Goal: Obtain resource: Obtain resource

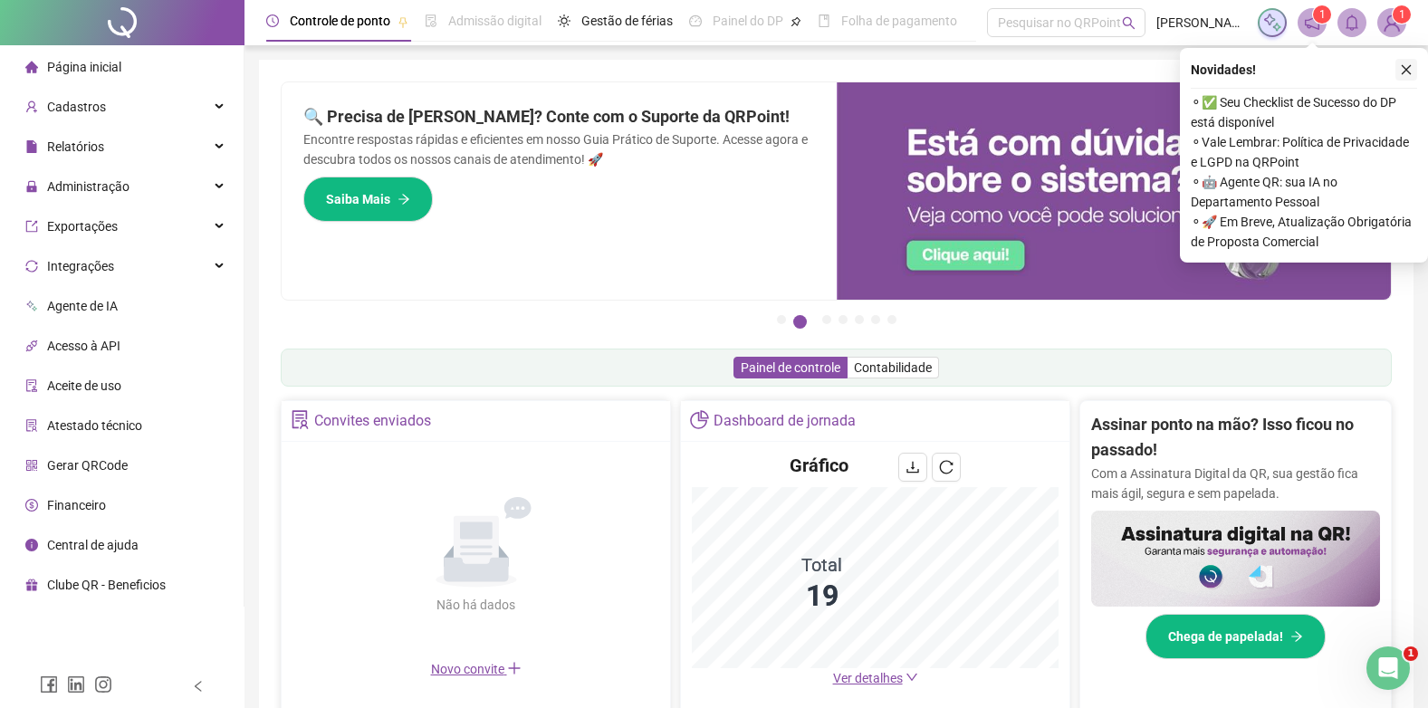
click at [1404, 61] on button "button" at bounding box center [1406, 70] width 22 height 22
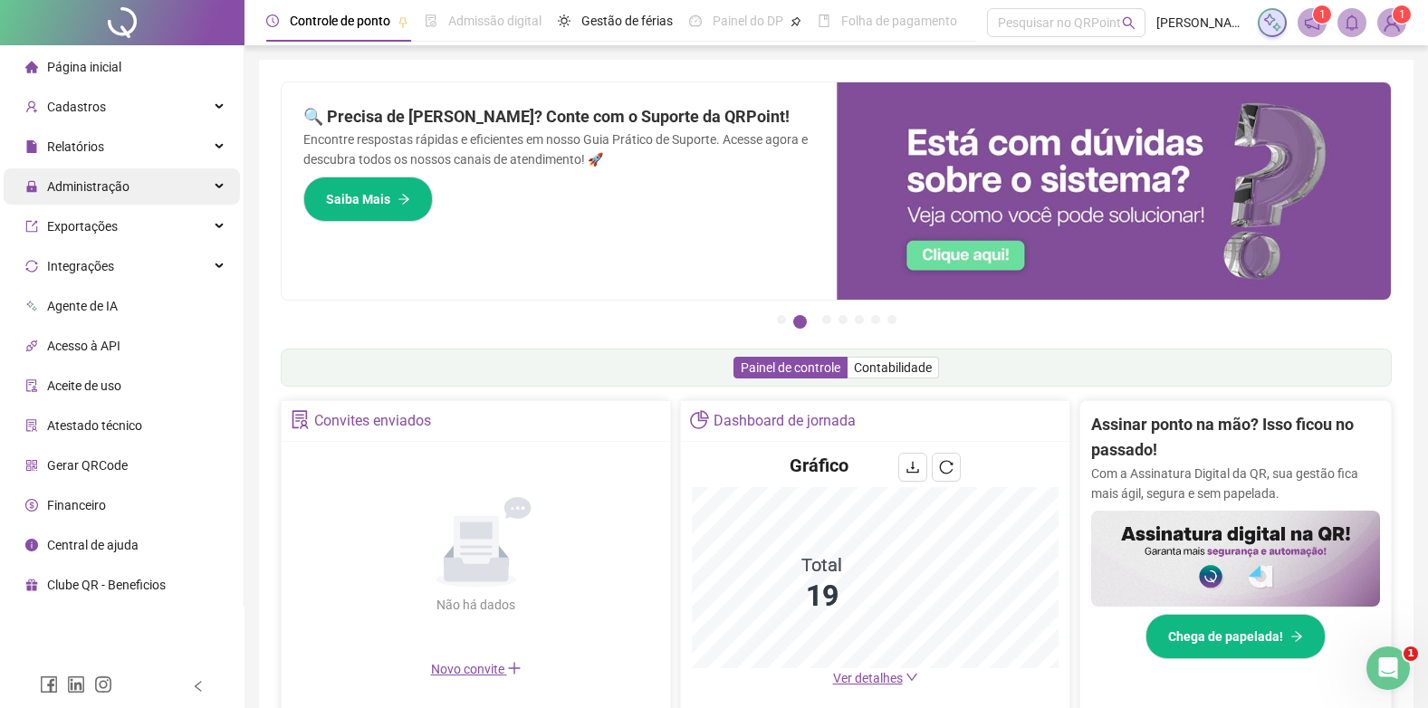
click at [113, 188] on span "Administração" at bounding box center [88, 186] width 82 height 14
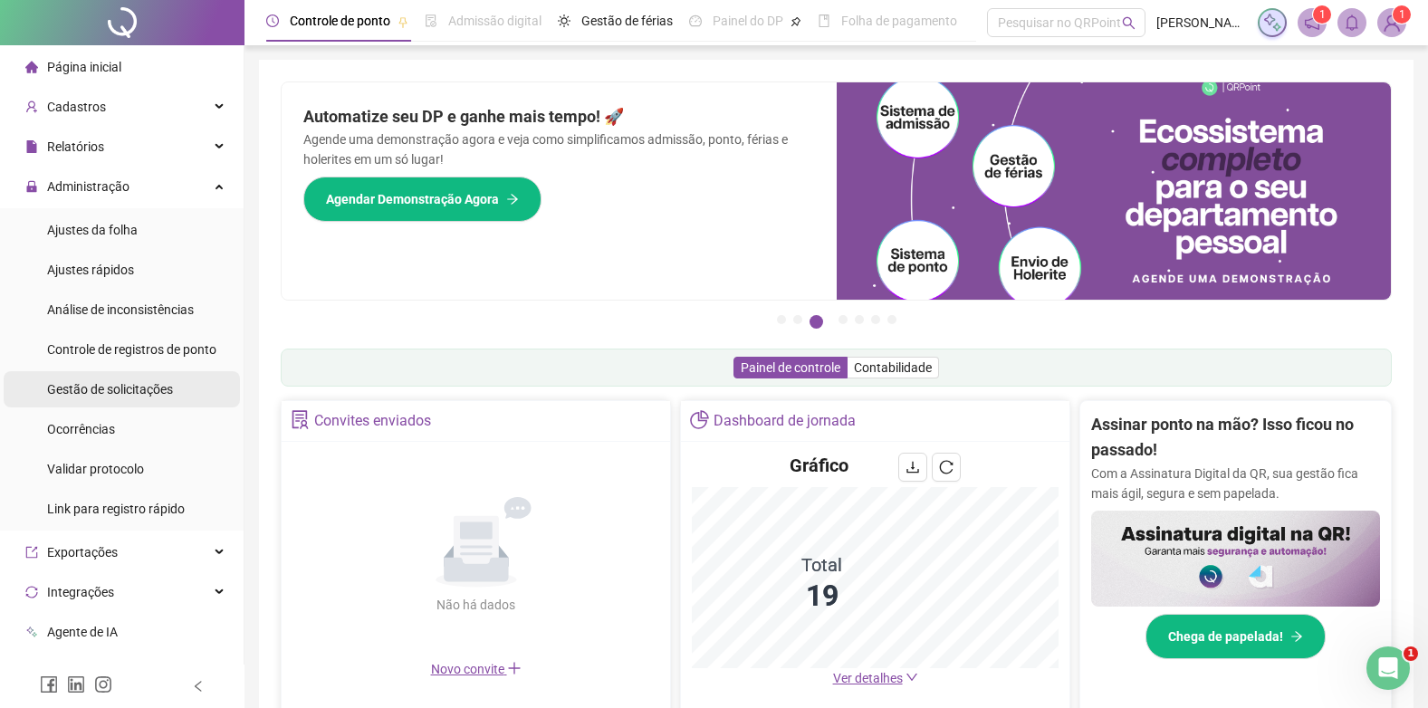
click at [82, 390] on span "Gestão de solicitações" at bounding box center [110, 389] width 126 height 14
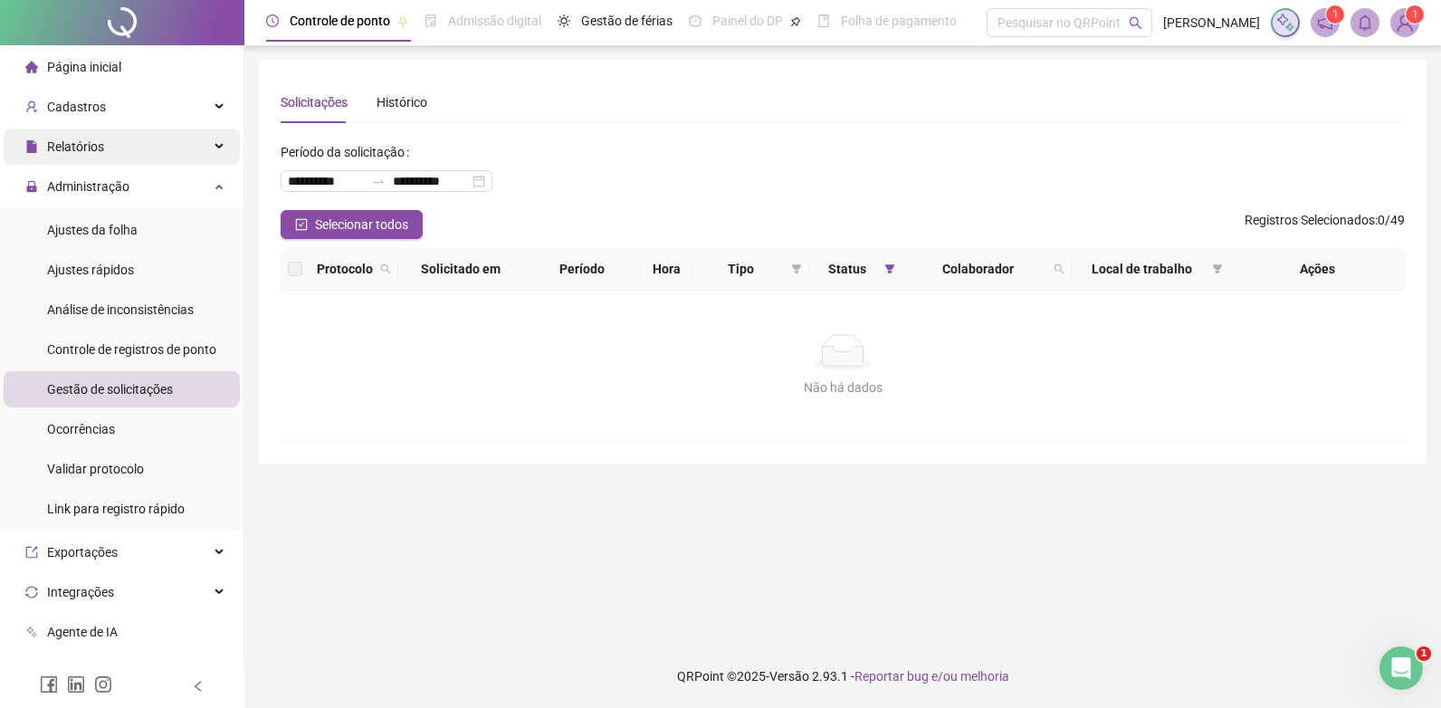
click at [75, 136] on span "Relatórios" at bounding box center [64, 147] width 79 height 36
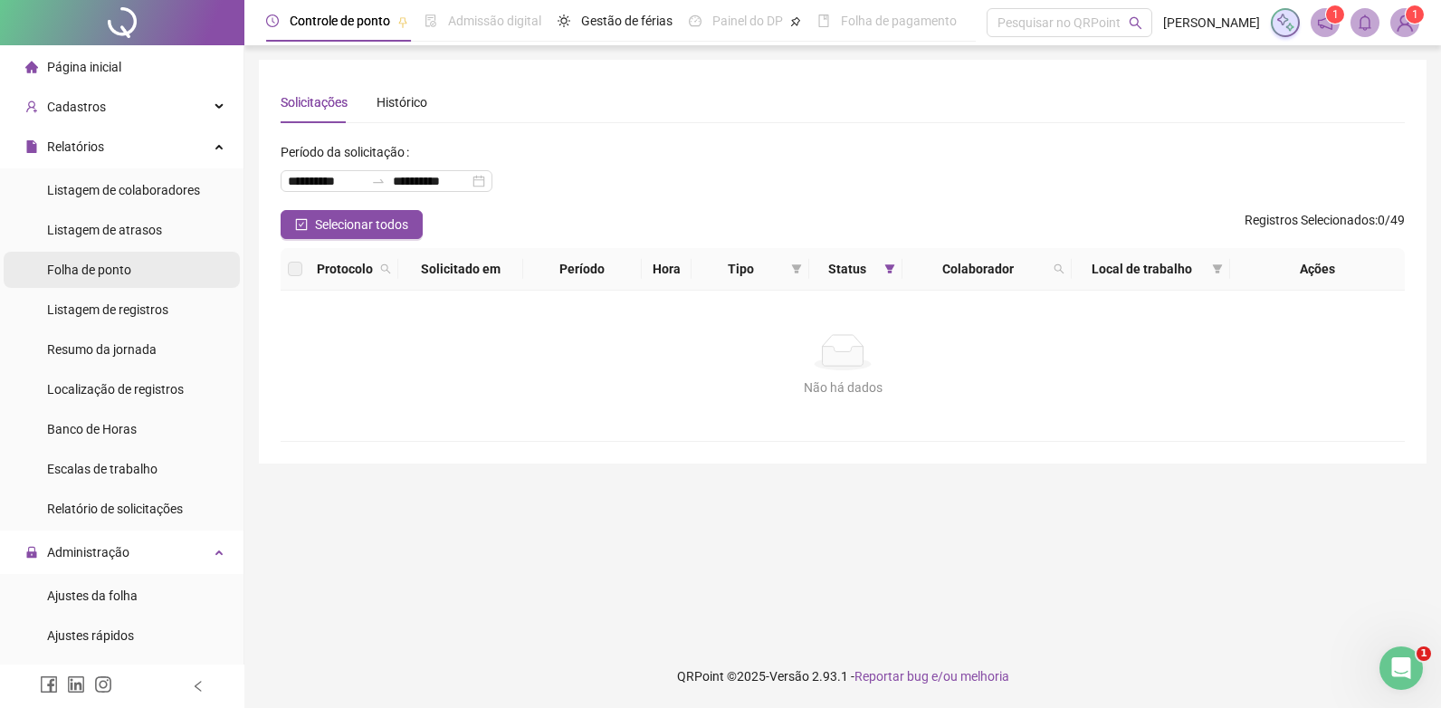
click at [71, 266] on span "Folha de ponto" at bounding box center [89, 270] width 84 height 14
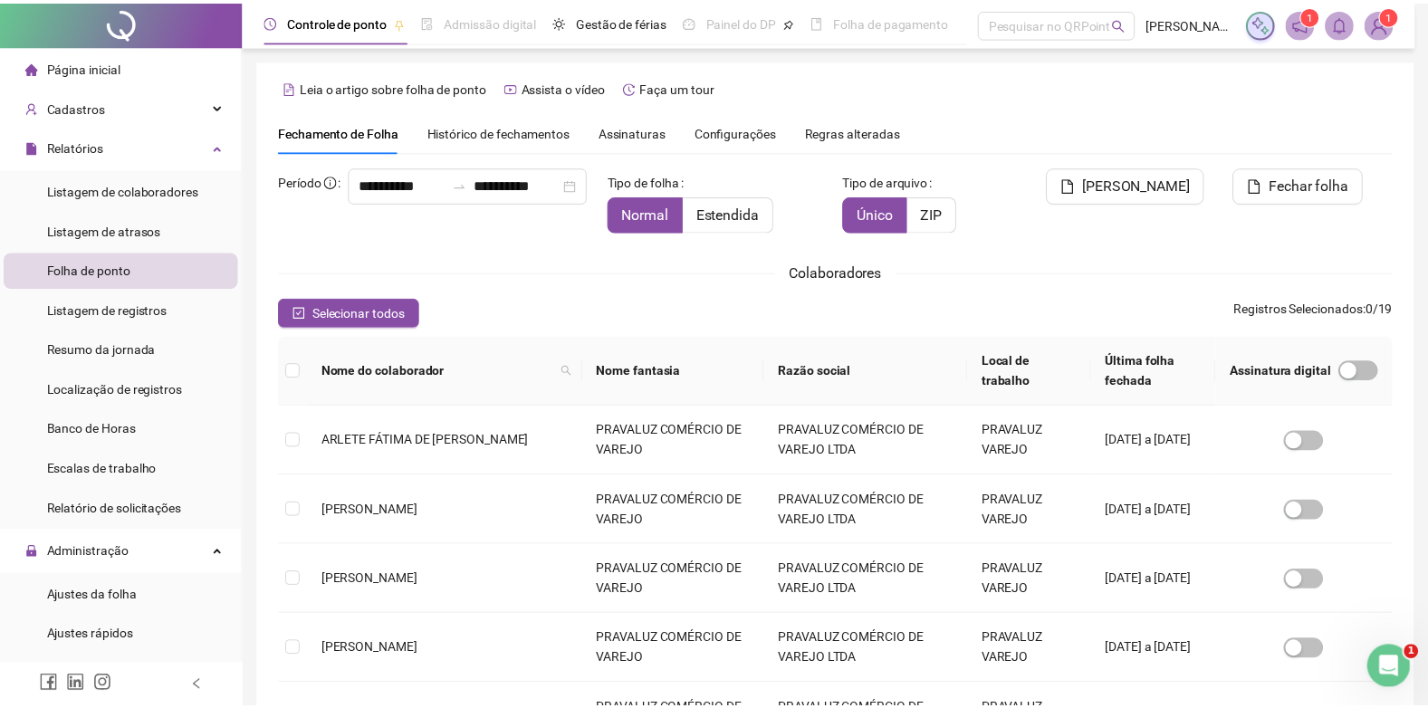
scroll to position [17, 0]
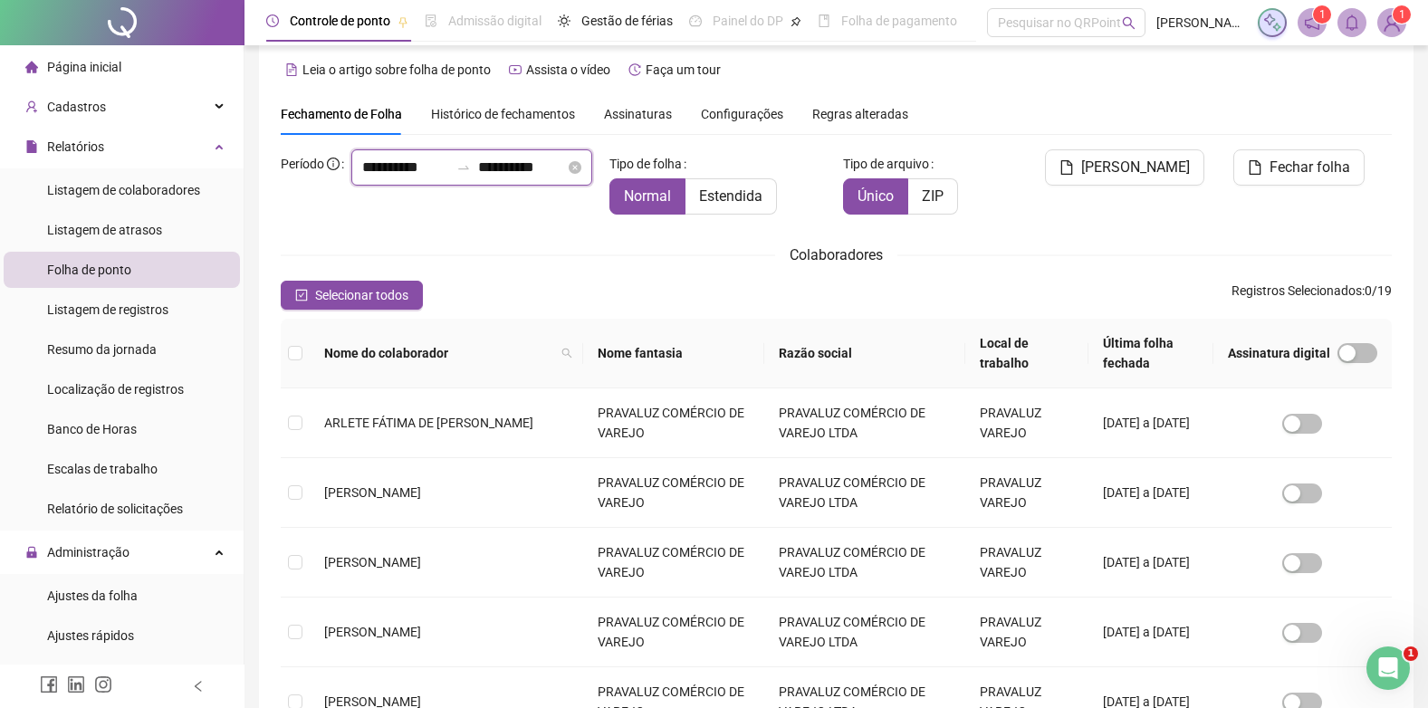
click at [362, 178] on input "**********" at bounding box center [405, 168] width 87 height 22
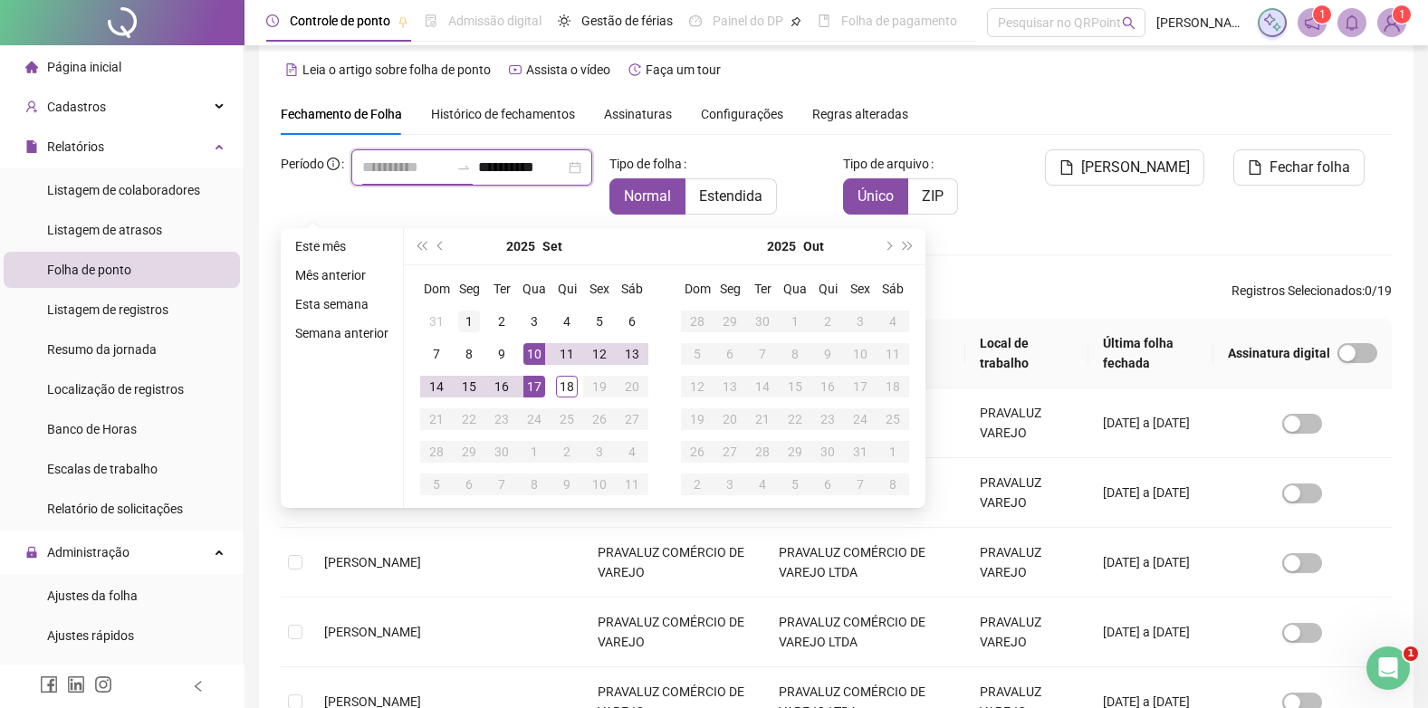
type input "**********"
click at [469, 323] on div "1" at bounding box center [469, 322] width 22 height 22
type input "**********"
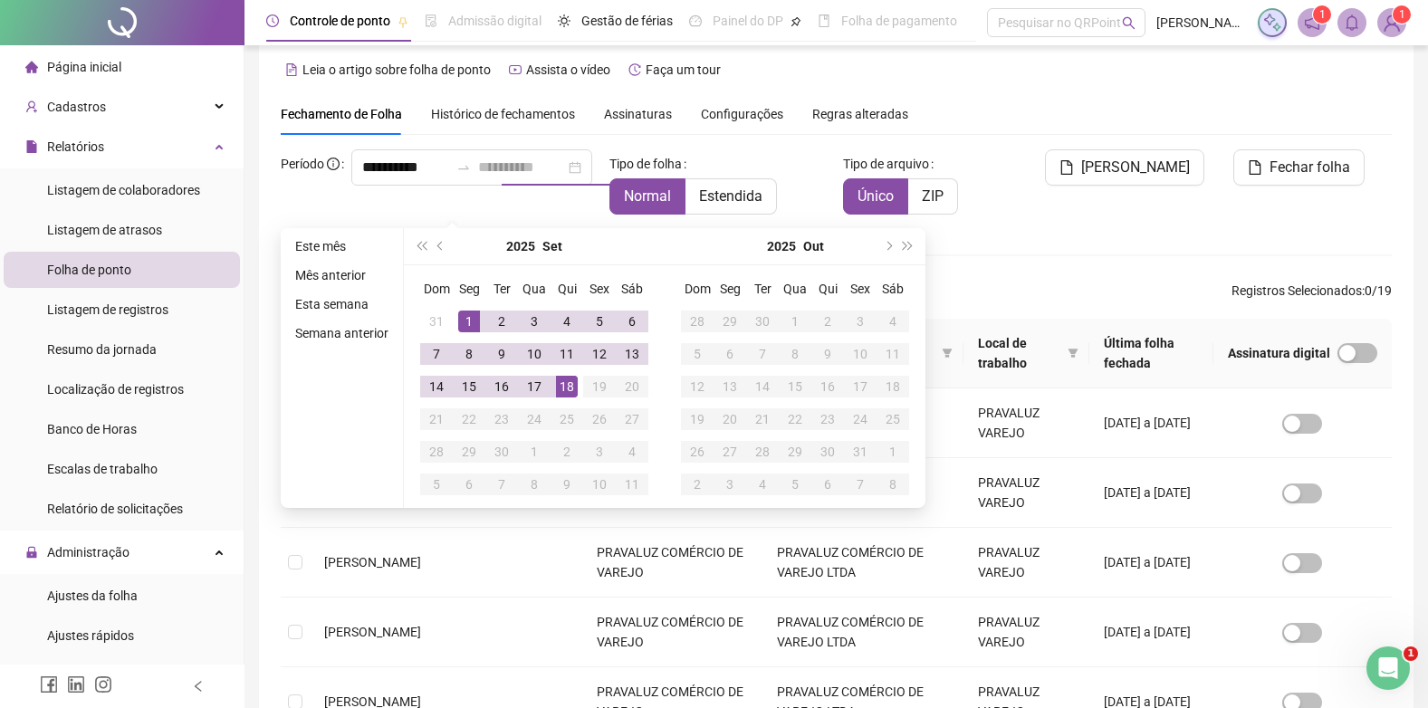
click at [564, 381] on div "18" at bounding box center [567, 387] width 22 height 22
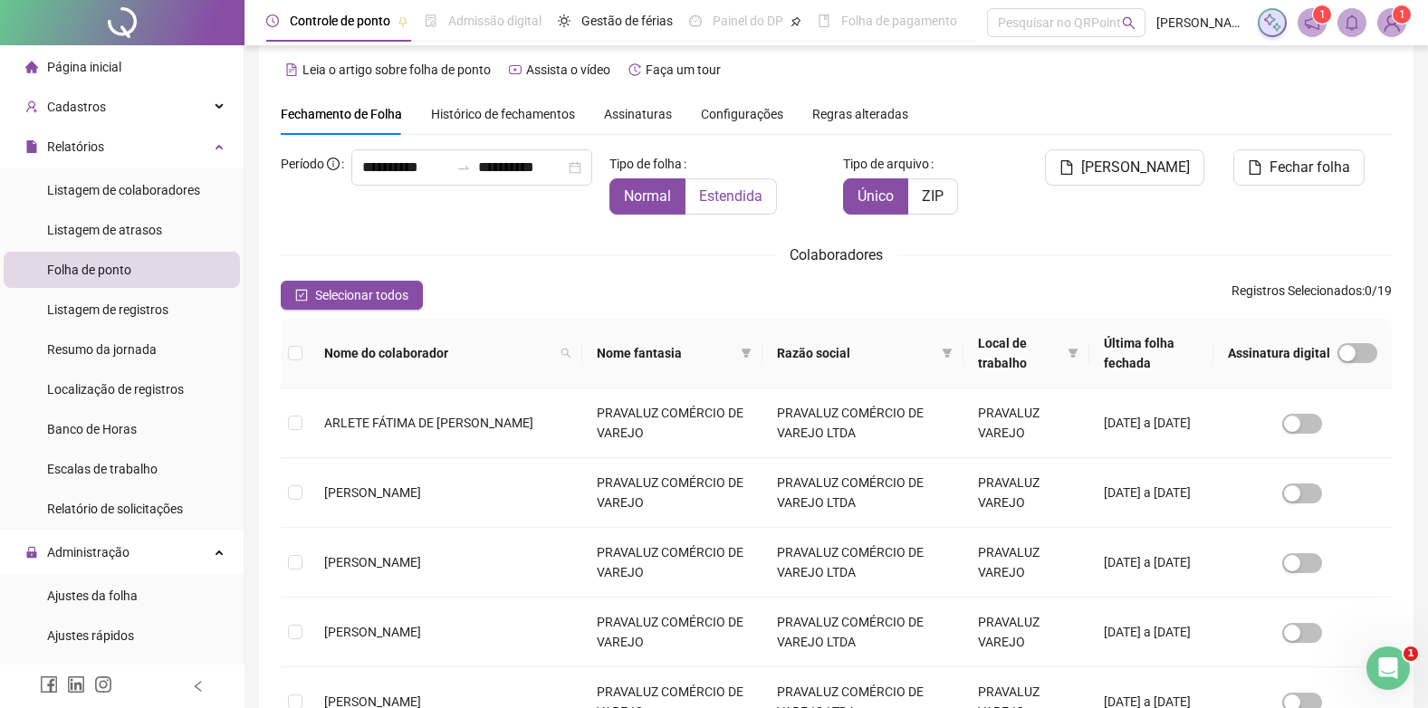
click at [751, 201] on span "Estendida" at bounding box center [730, 195] width 63 height 17
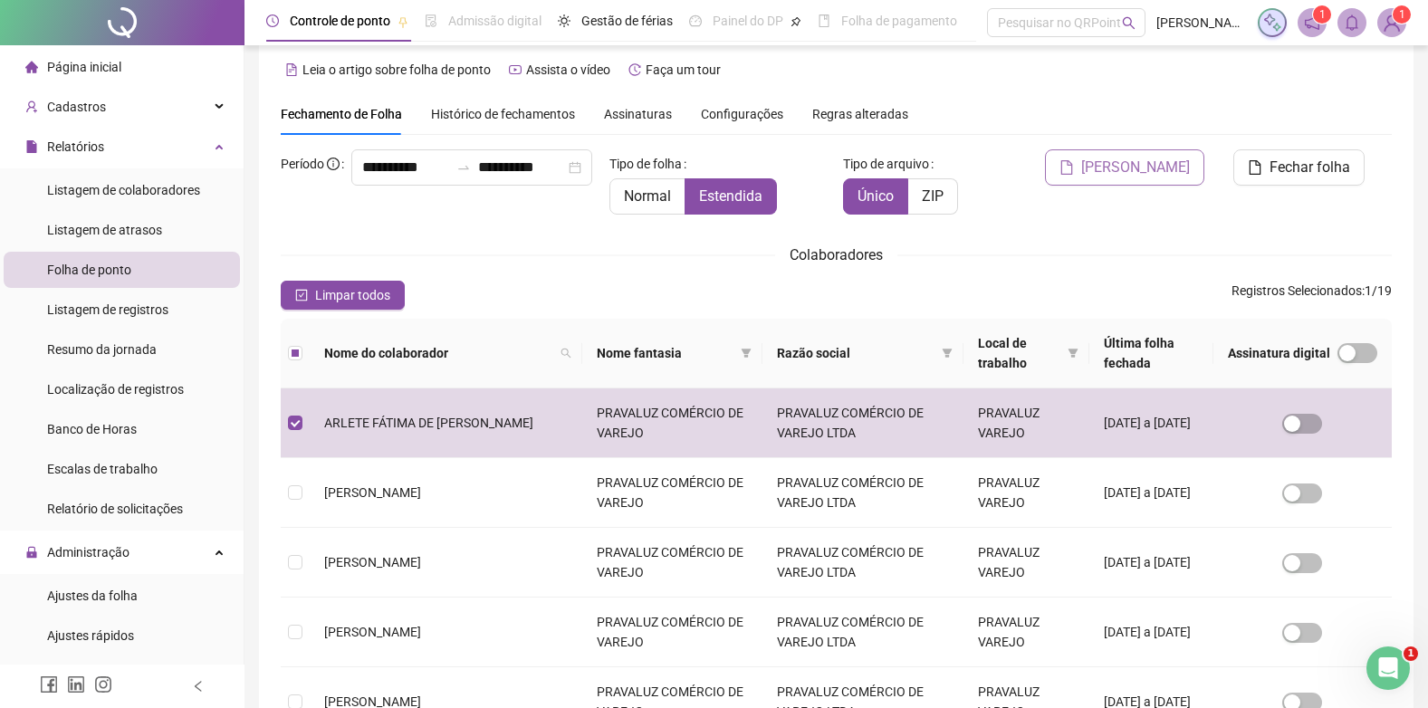
click at [1139, 168] on span "[PERSON_NAME]" at bounding box center [1135, 168] width 109 height 22
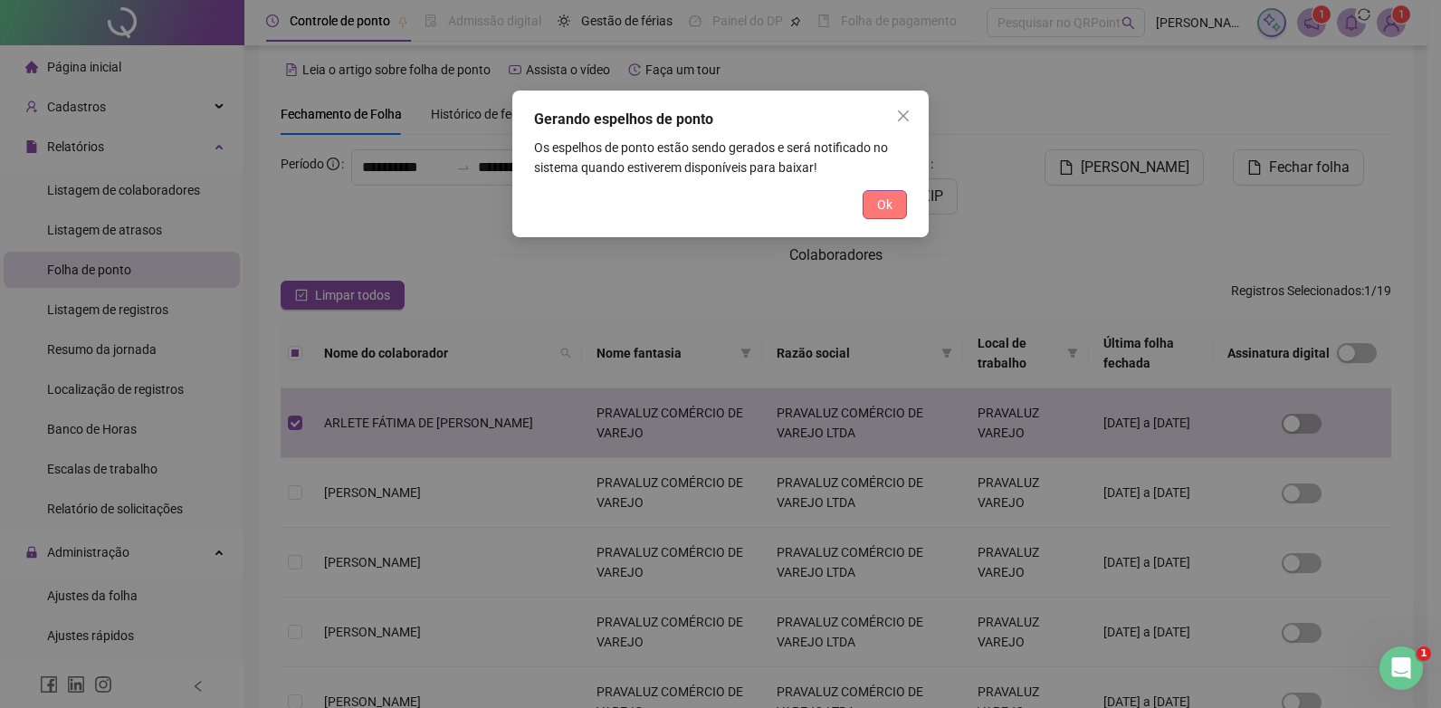
click at [893, 202] on button "Ok" at bounding box center [885, 204] width 44 height 29
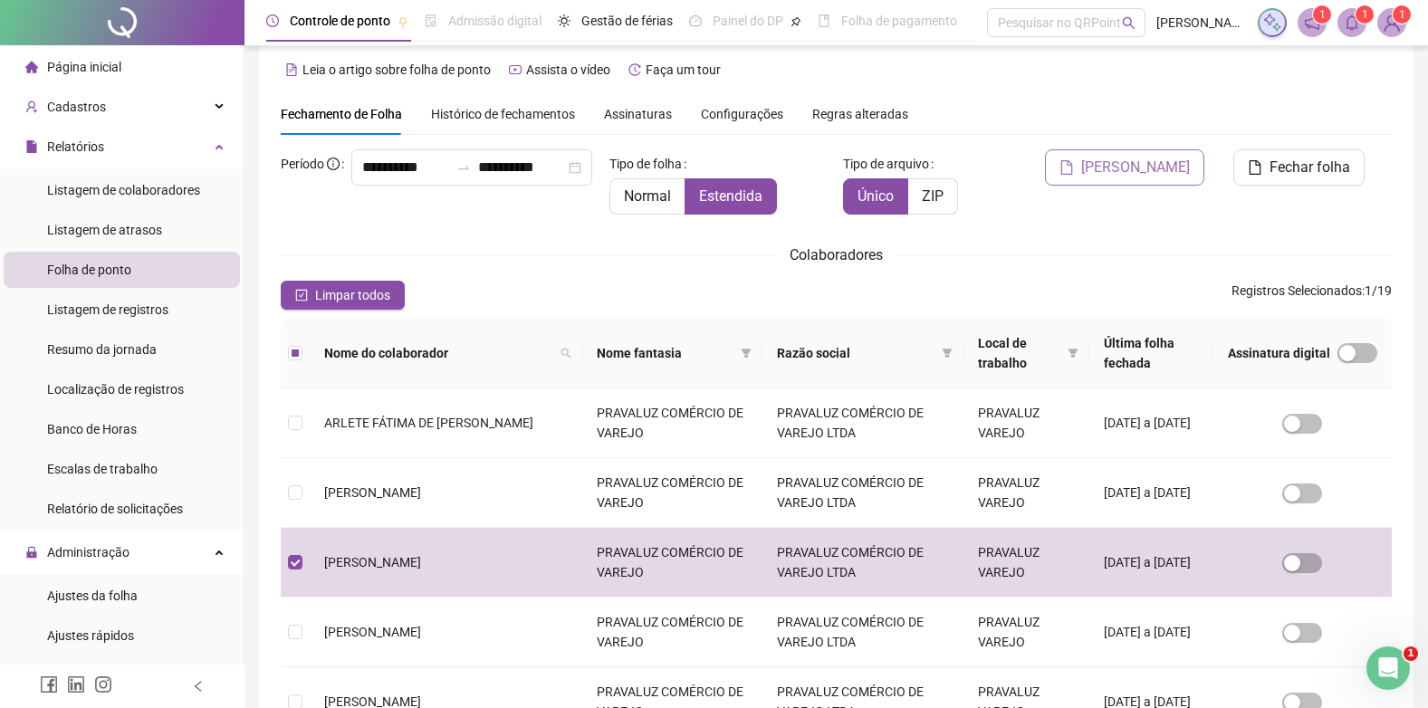
click at [1152, 170] on span "[PERSON_NAME]" at bounding box center [1135, 168] width 109 height 22
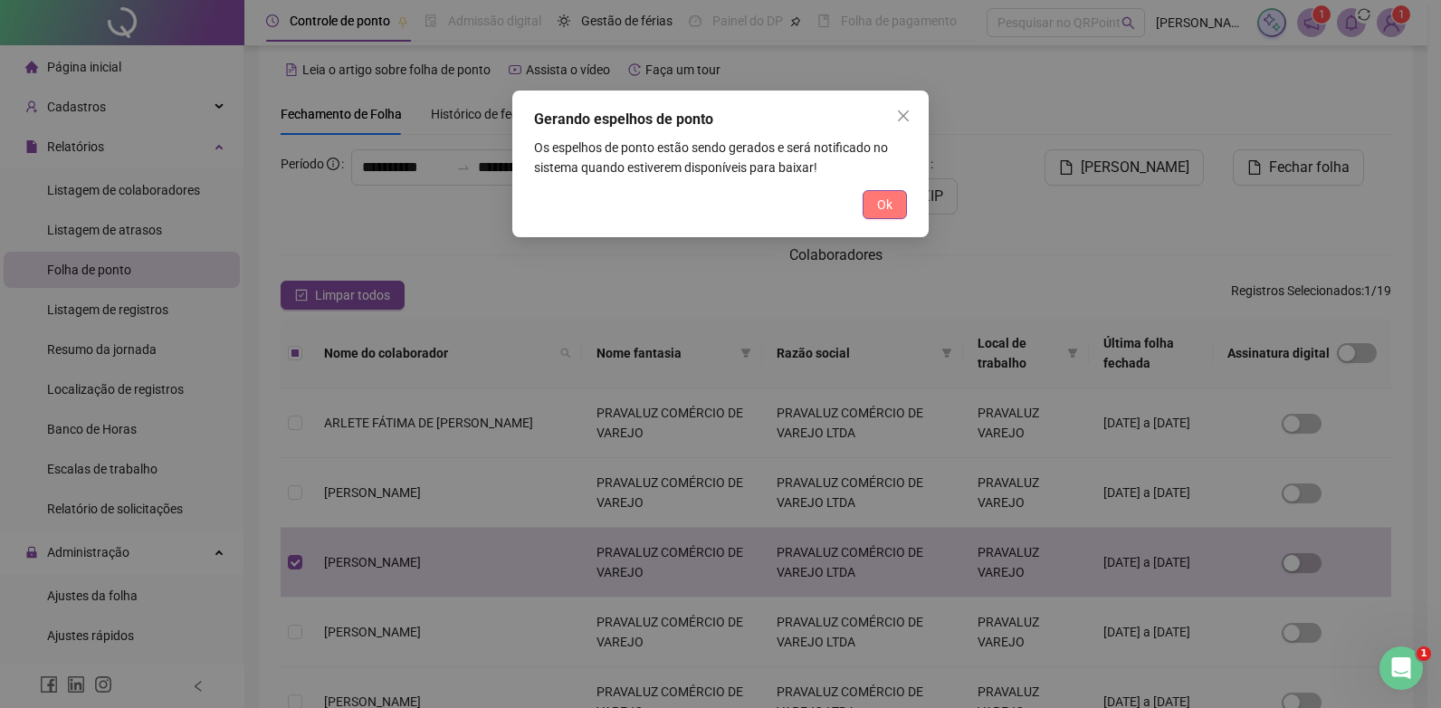
click at [887, 201] on span "Ok" at bounding box center [884, 205] width 15 height 20
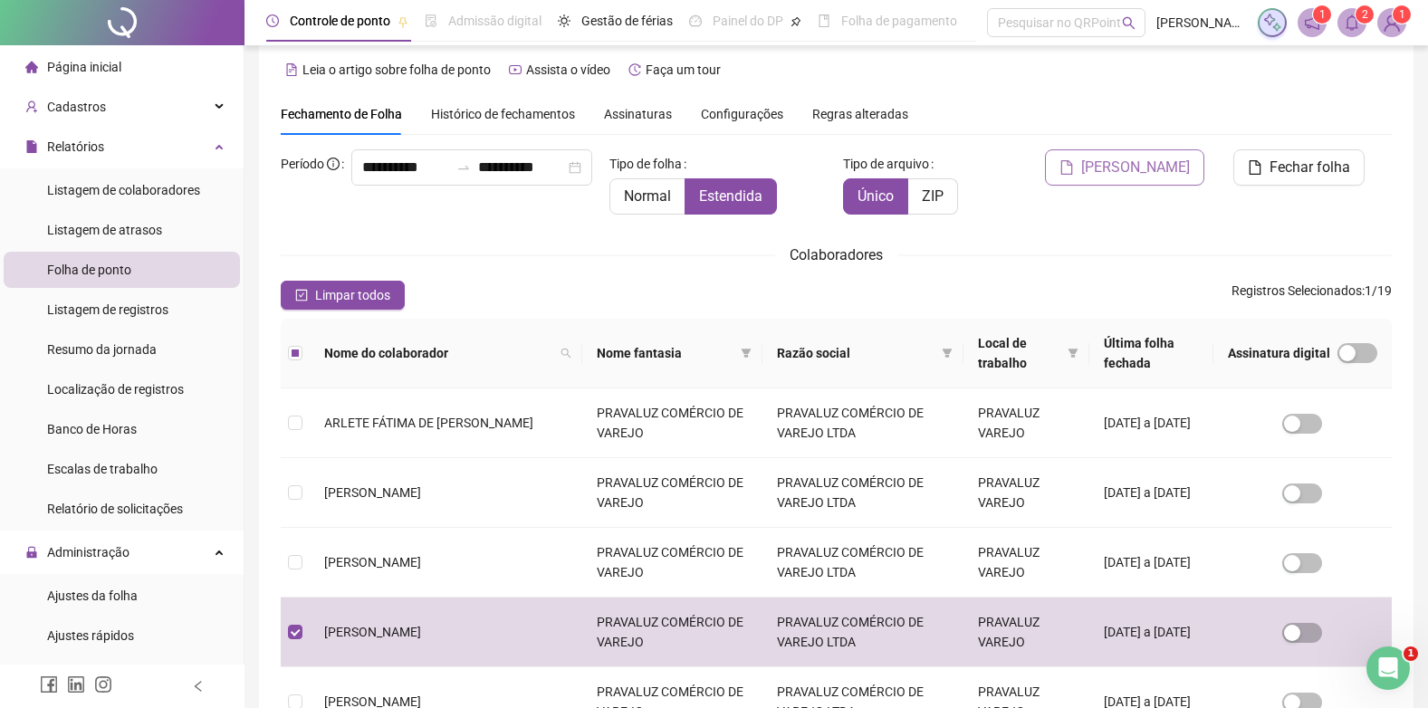
click at [1161, 165] on span "[PERSON_NAME]" at bounding box center [1135, 168] width 109 height 22
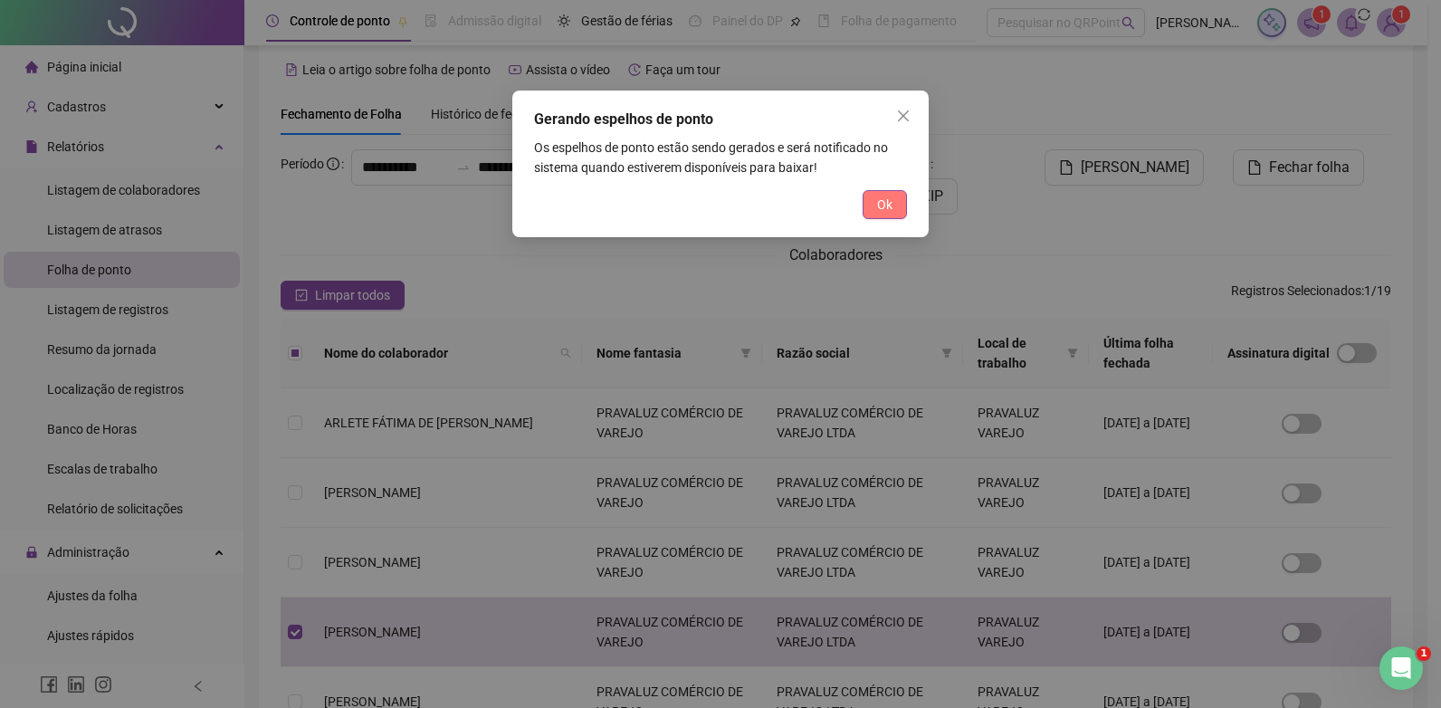
click at [882, 202] on span "Ok" at bounding box center [884, 205] width 15 height 20
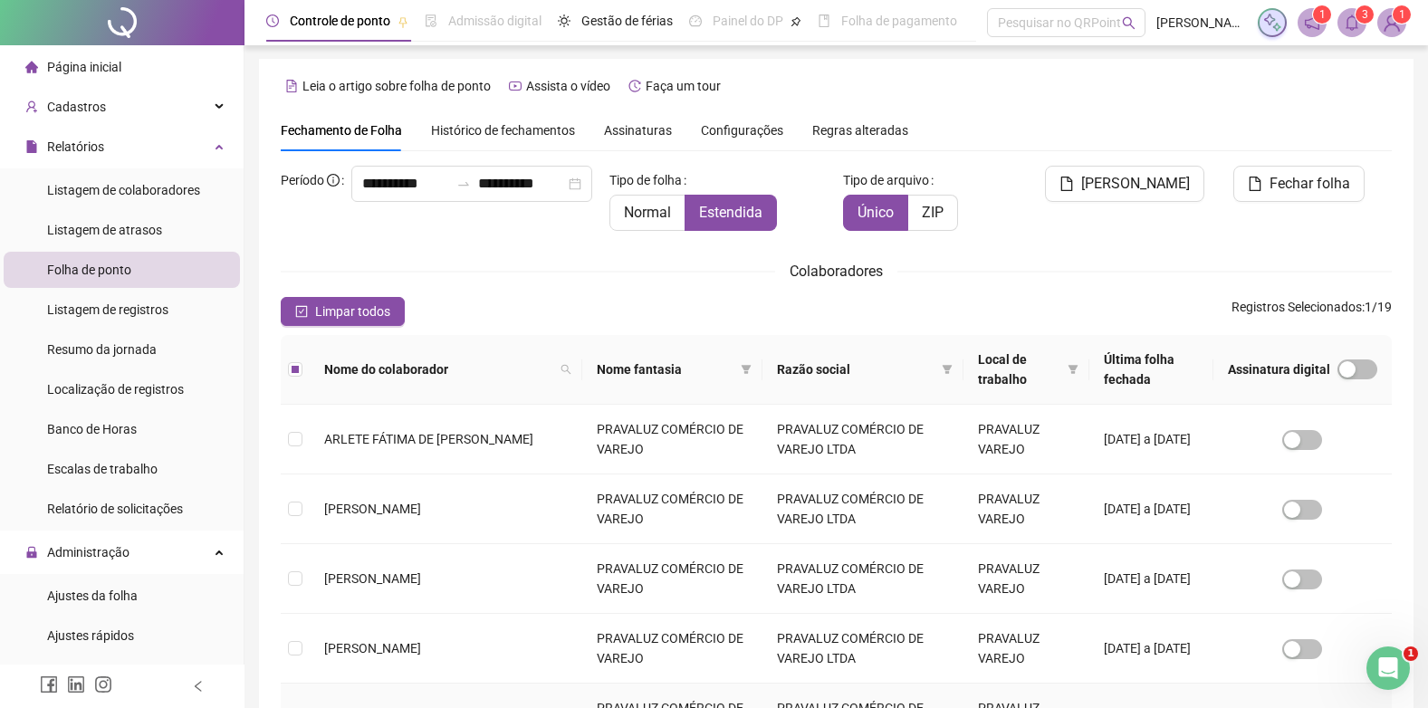
scroll to position [0, 0]
click at [1164, 173] on button "[PERSON_NAME]" at bounding box center [1124, 185] width 159 height 36
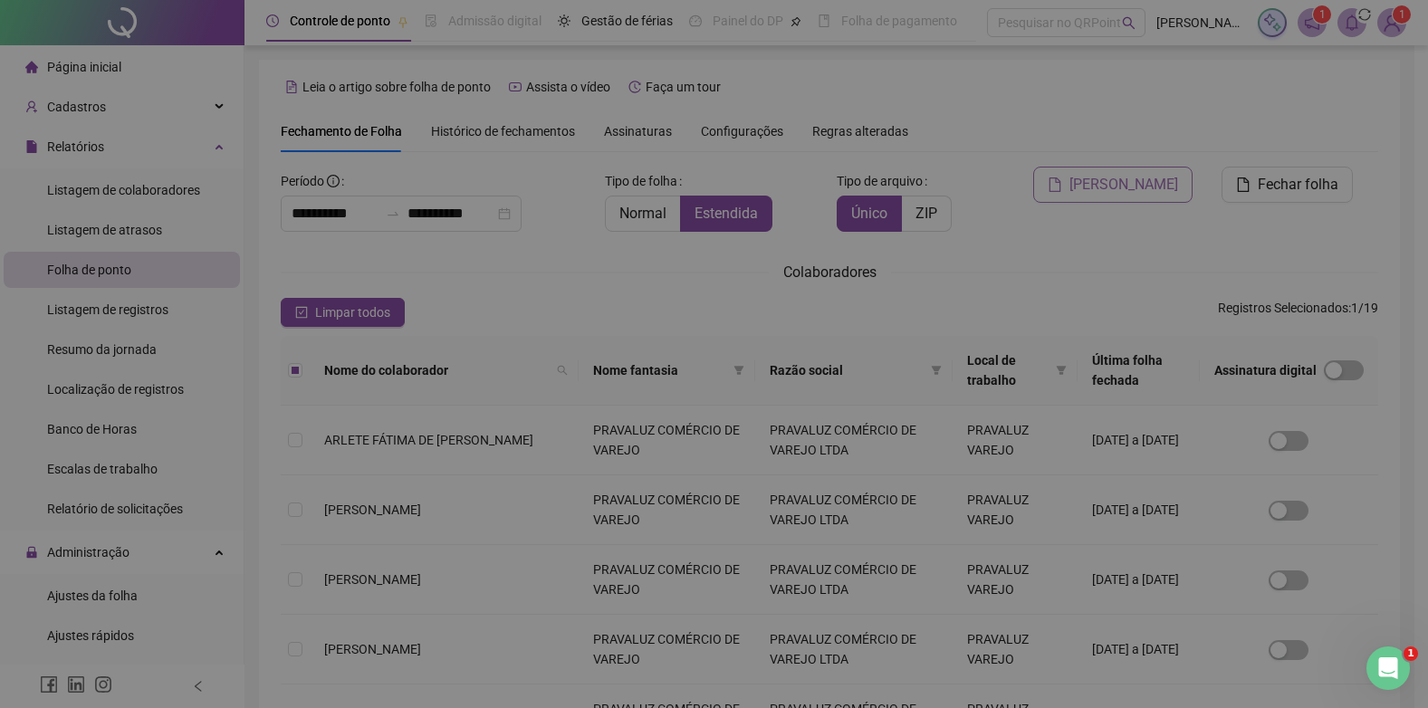
scroll to position [17, 0]
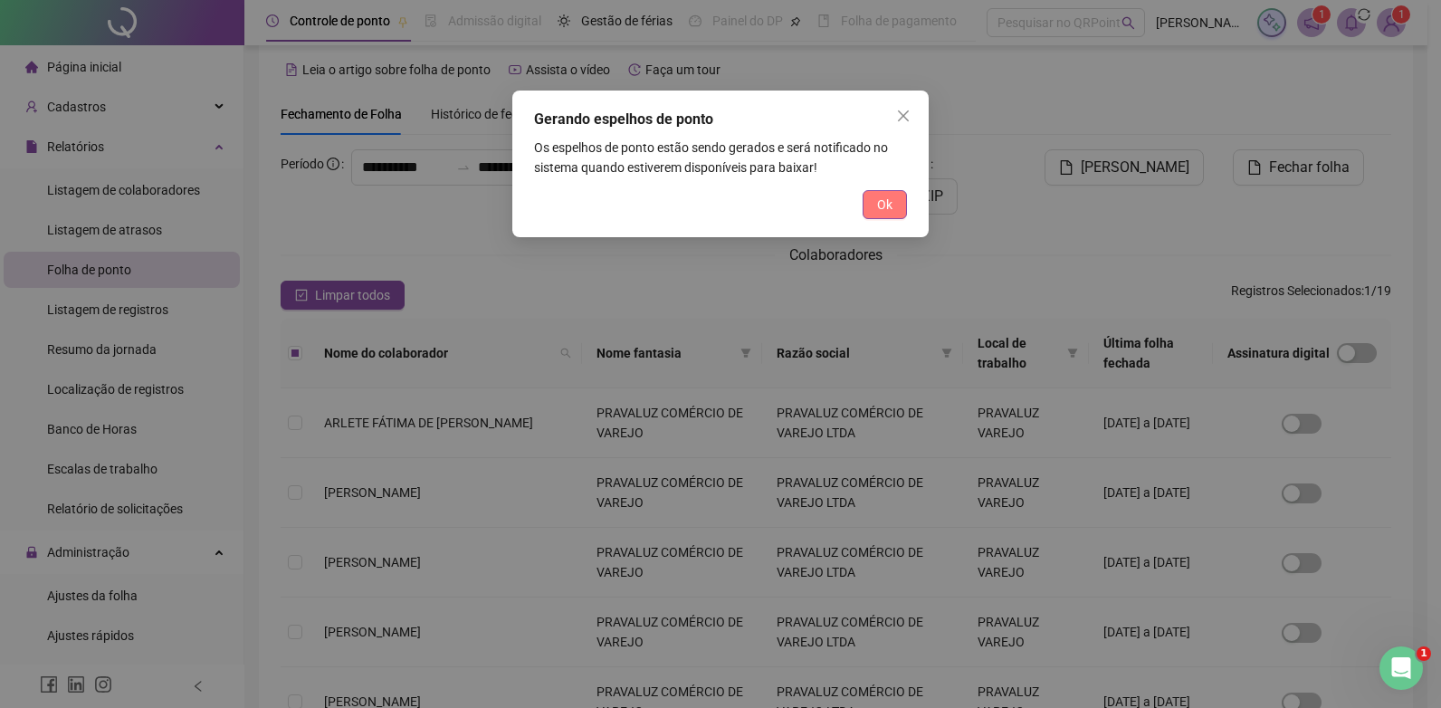
click at [875, 204] on button "Ok" at bounding box center [885, 204] width 44 height 29
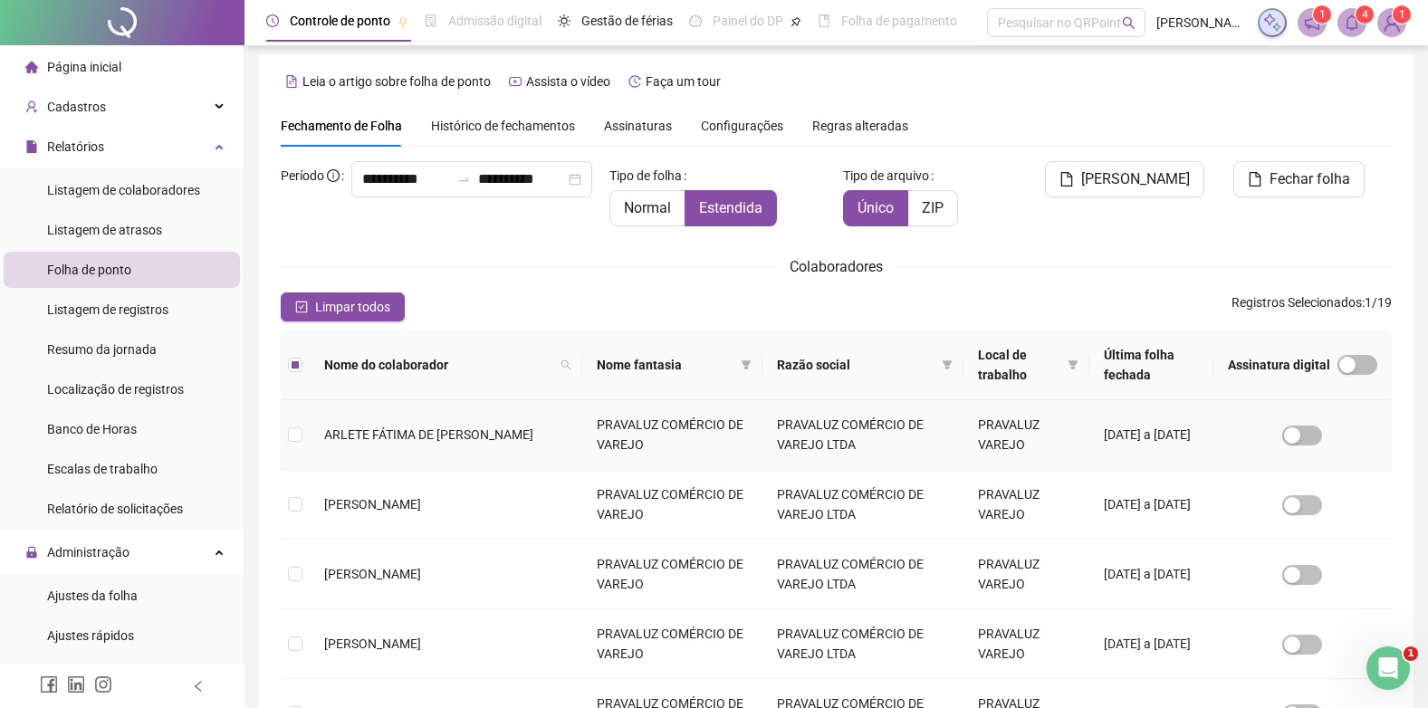
scroll to position [0, 0]
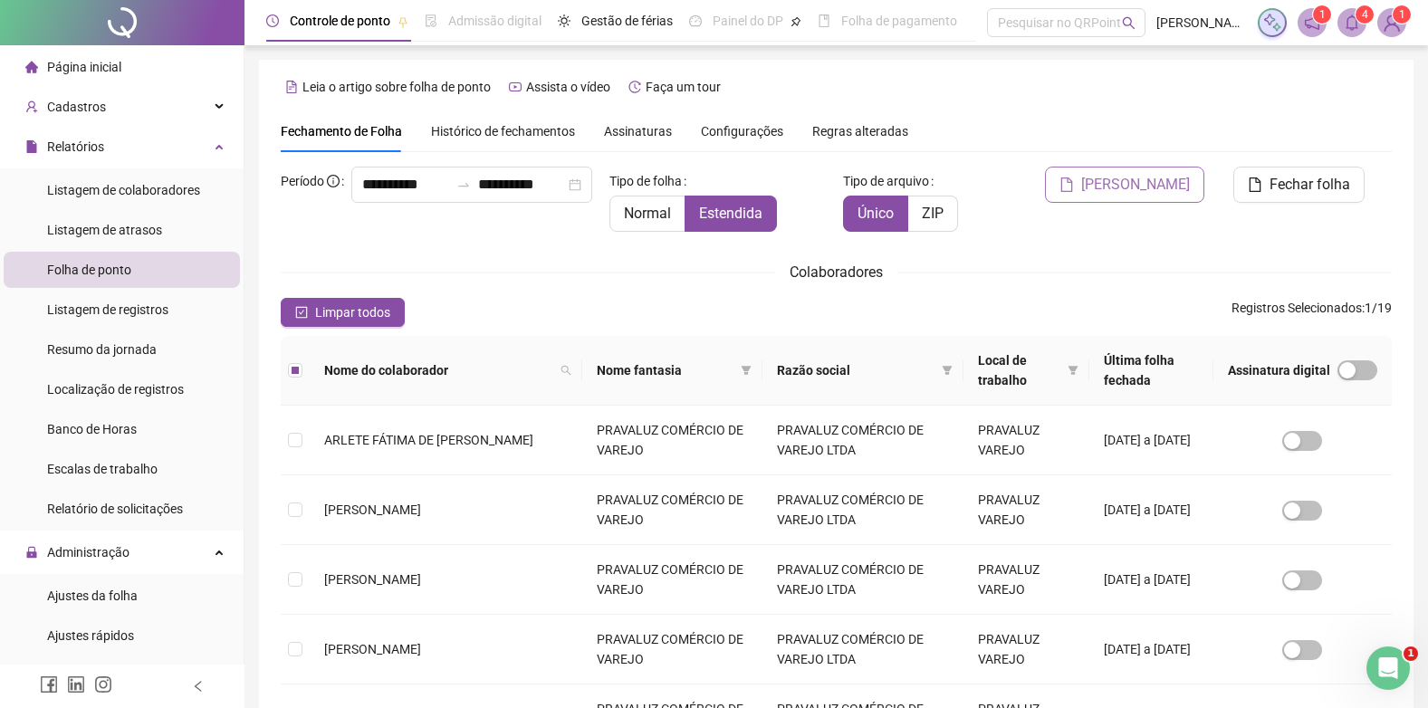
click at [1146, 167] on button "[PERSON_NAME]" at bounding box center [1124, 185] width 159 height 36
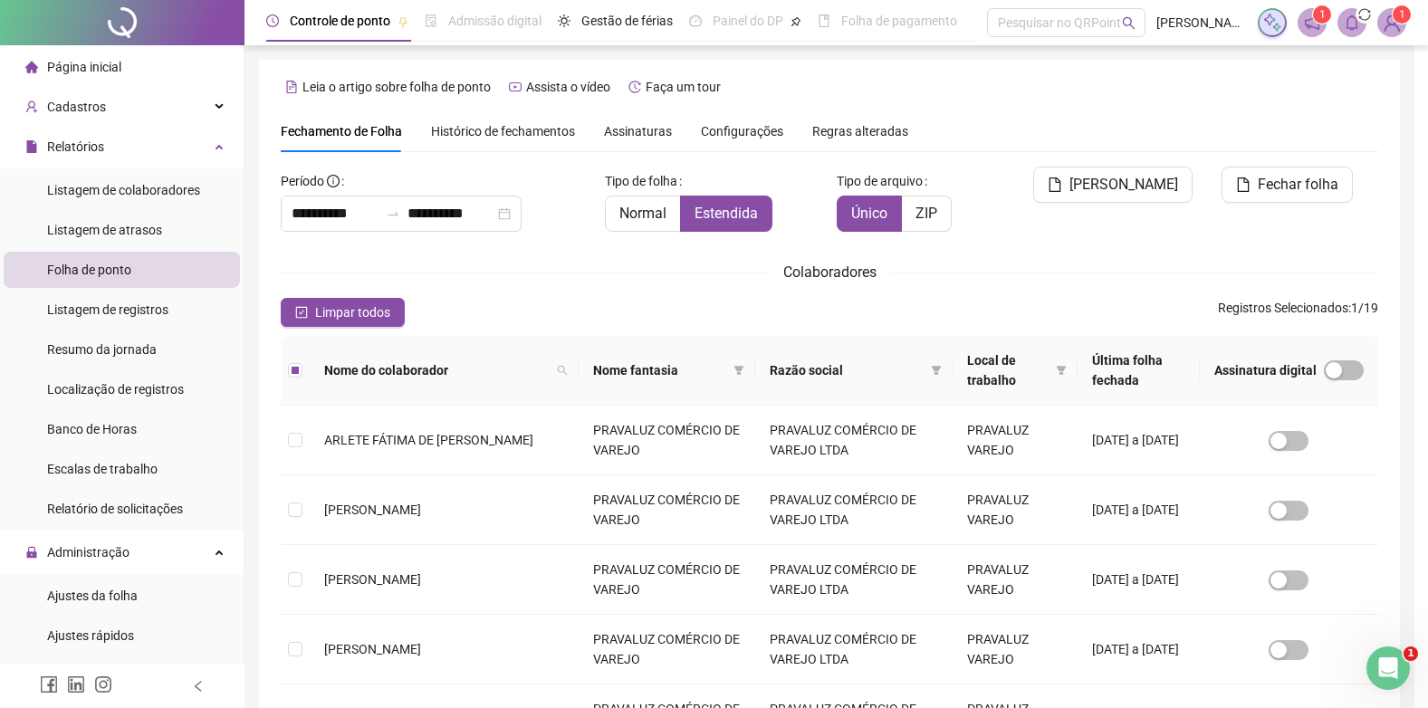
scroll to position [17, 0]
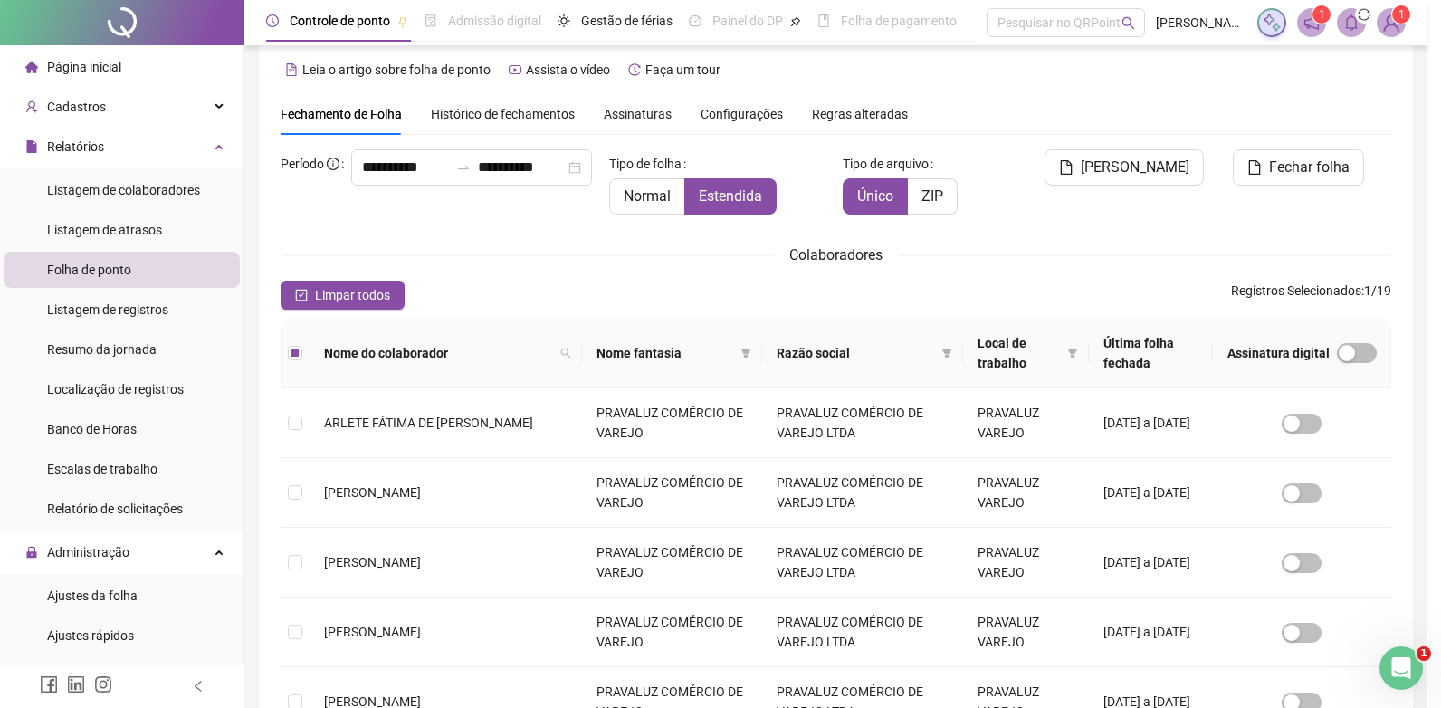
click at [1146, 176] on div "Gerando espelhos de ponto Os espelhos de ponto estão sendo gerados e será notif…" at bounding box center [720, 354] width 1441 height 708
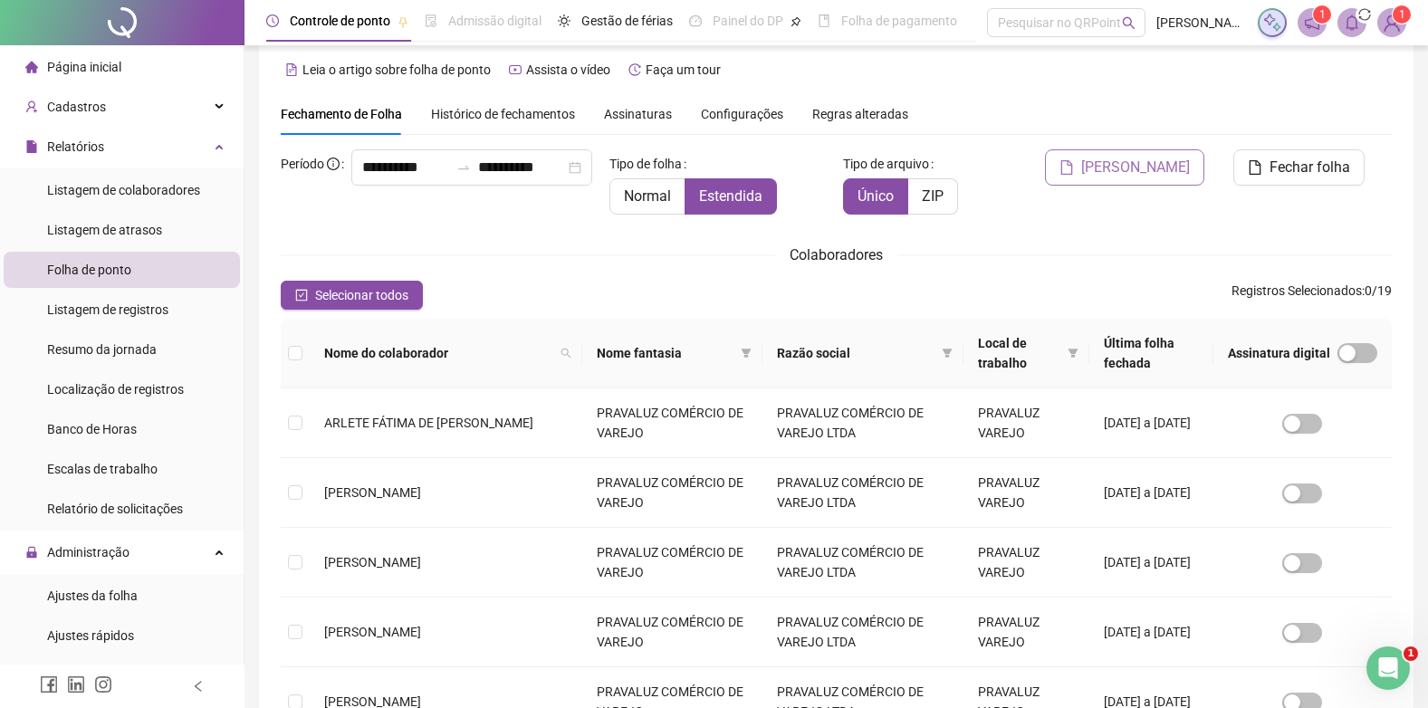
click at [1074, 164] on icon "file" at bounding box center [1066, 167] width 14 height 14
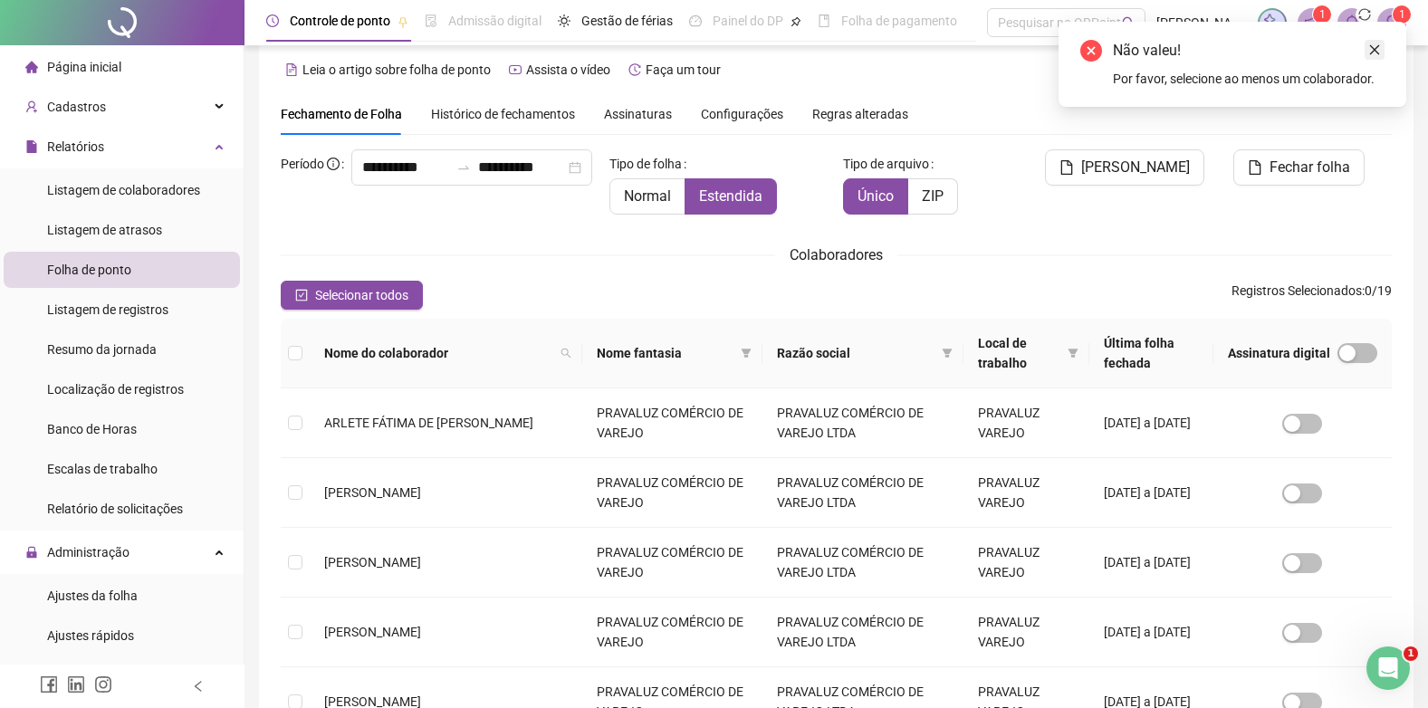
click at [1383, 48] on link "Close" at bounding box center [1374, 50] width 20 height 20
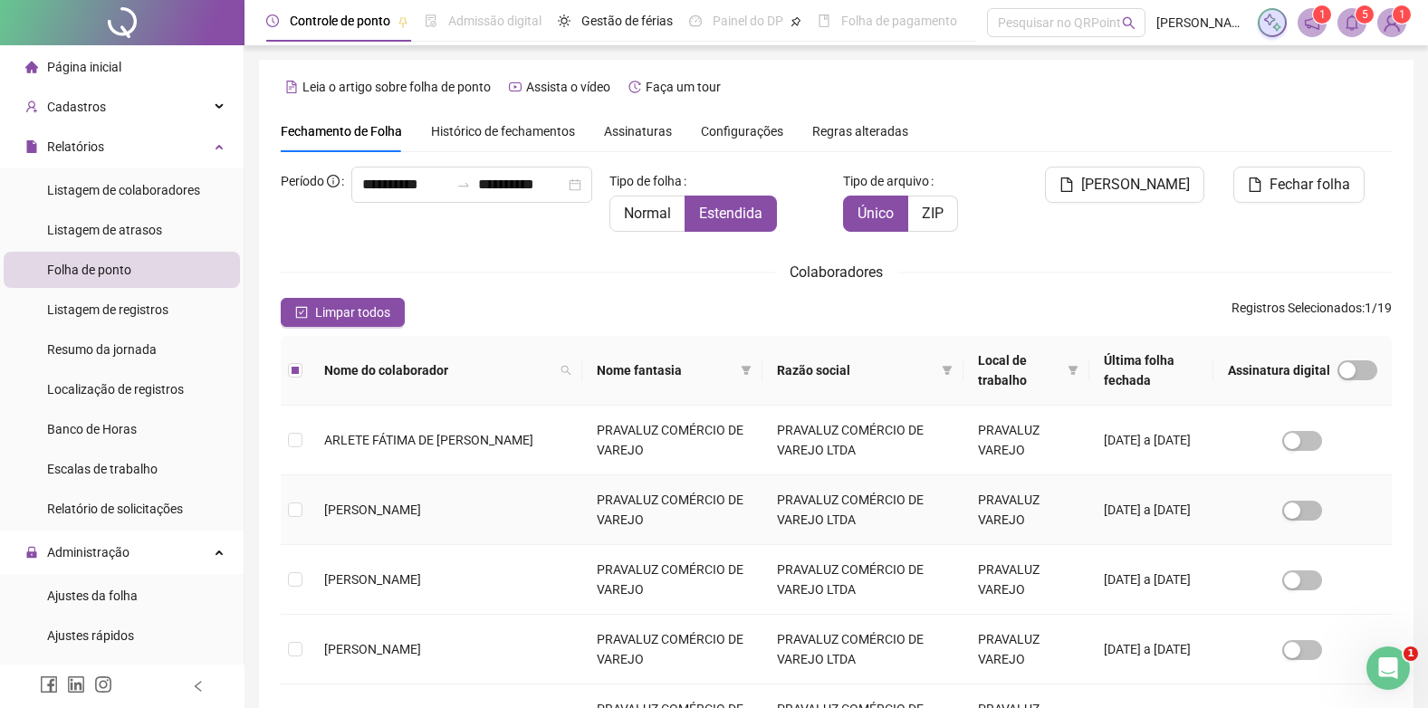
scroll to position [453, 0]
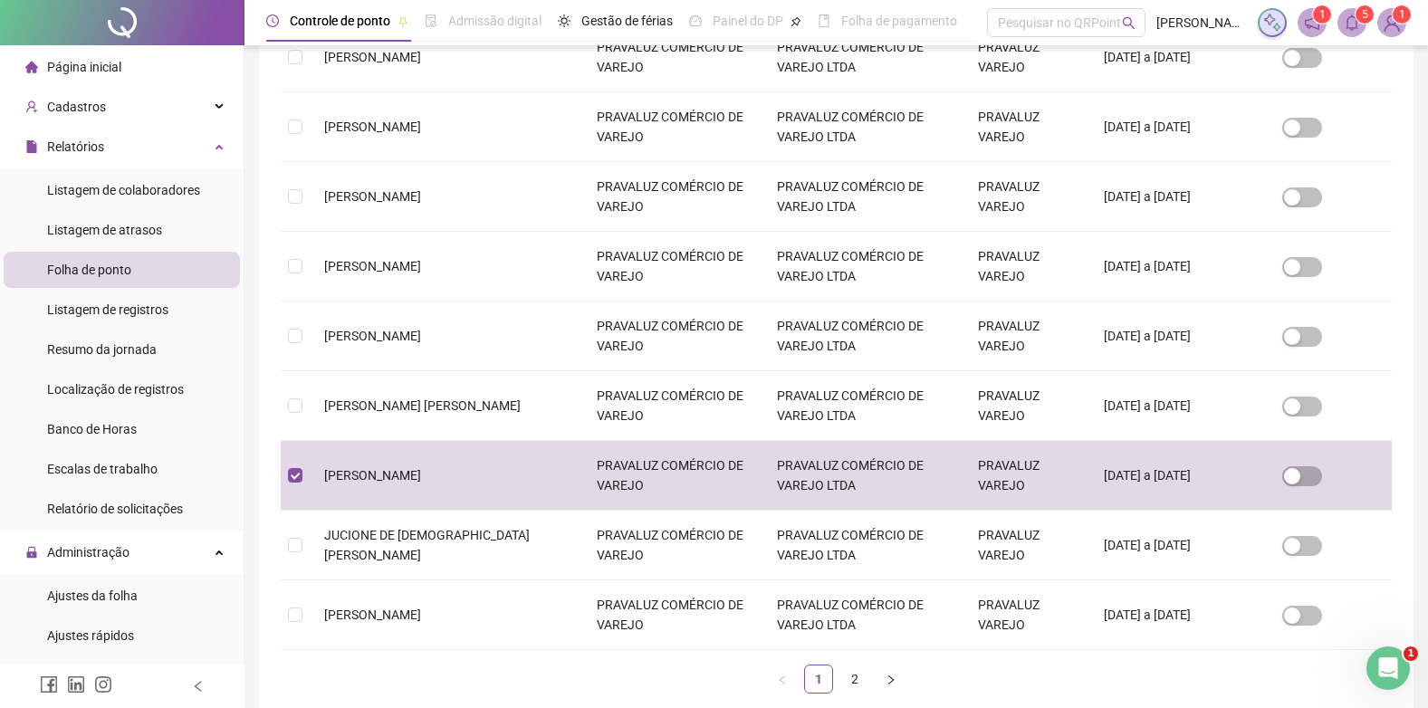
click at [1362, 21] on span "5" at bounding box center [1365, 14] width 6 height 13
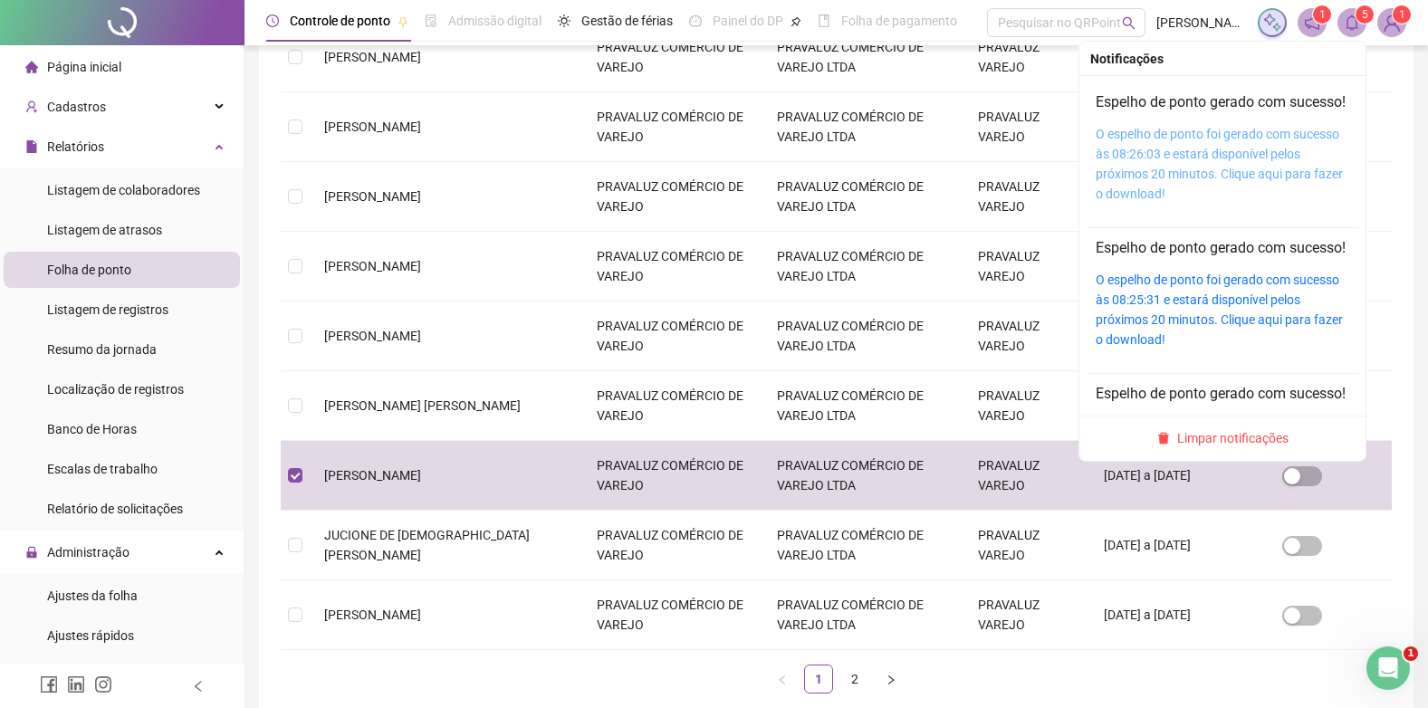
click at [1180, 162] on link "O espelho de ponto foi gerado com sucesso às 08:26:03 e estará disponível pelos…" at bounding box center [1219, 164] width 247 height 74
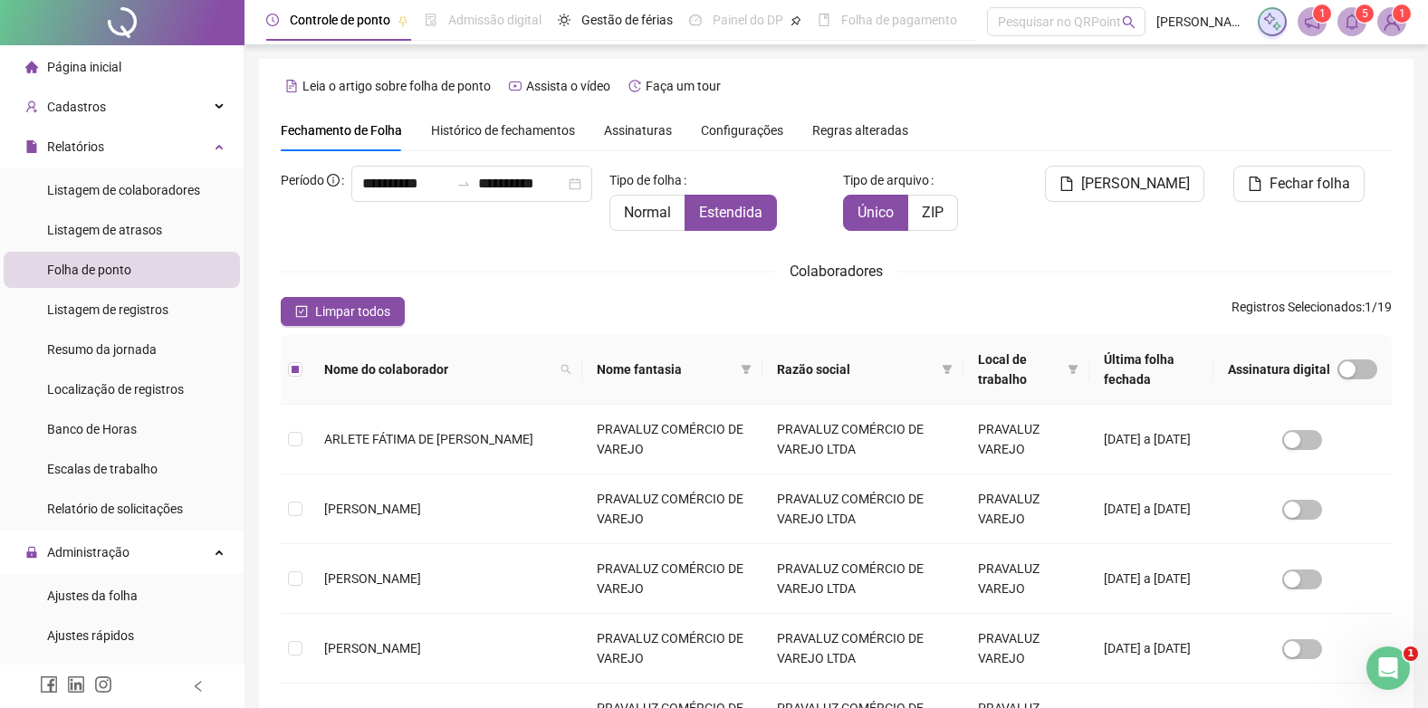
scroll to position [0, 0]
click at [1139, 184] on span "[PERSON_NAME]" at bounding box center [1135, 185] width 109 height 22
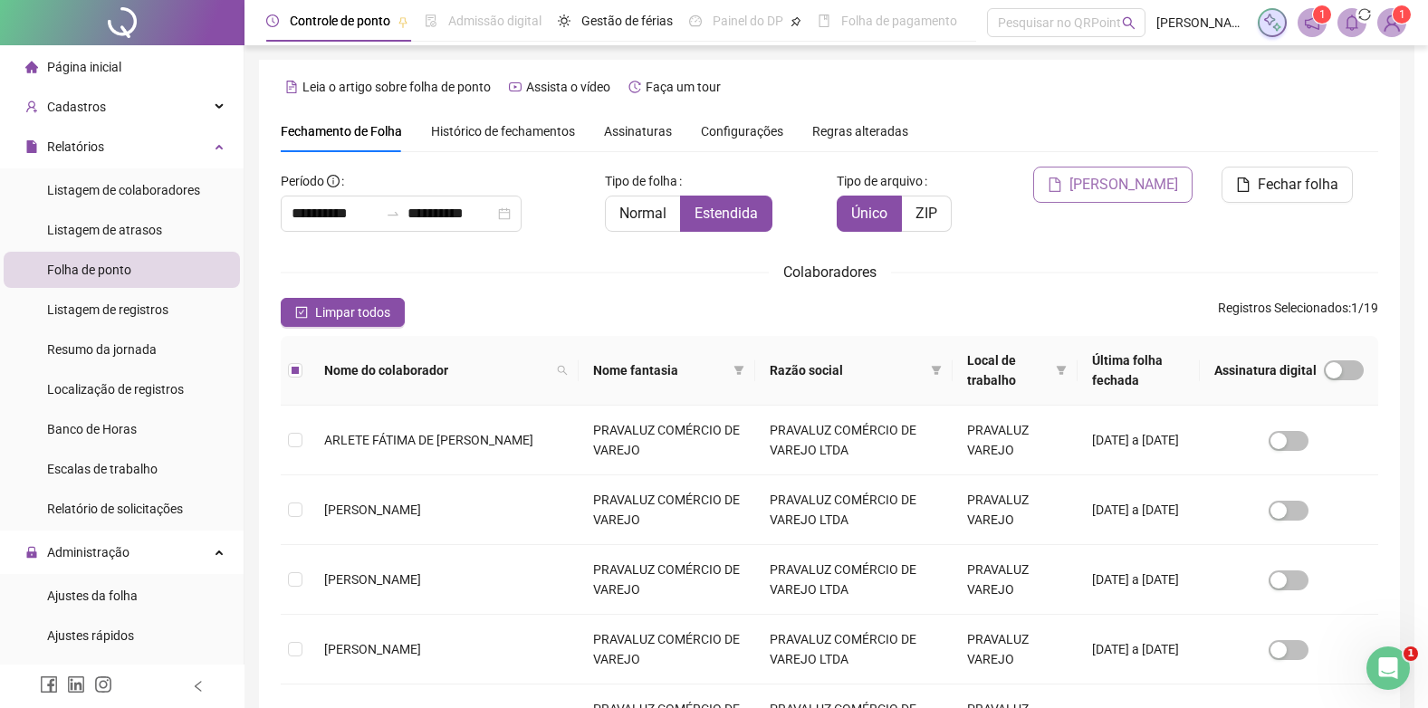
scroll to position [17, 0]
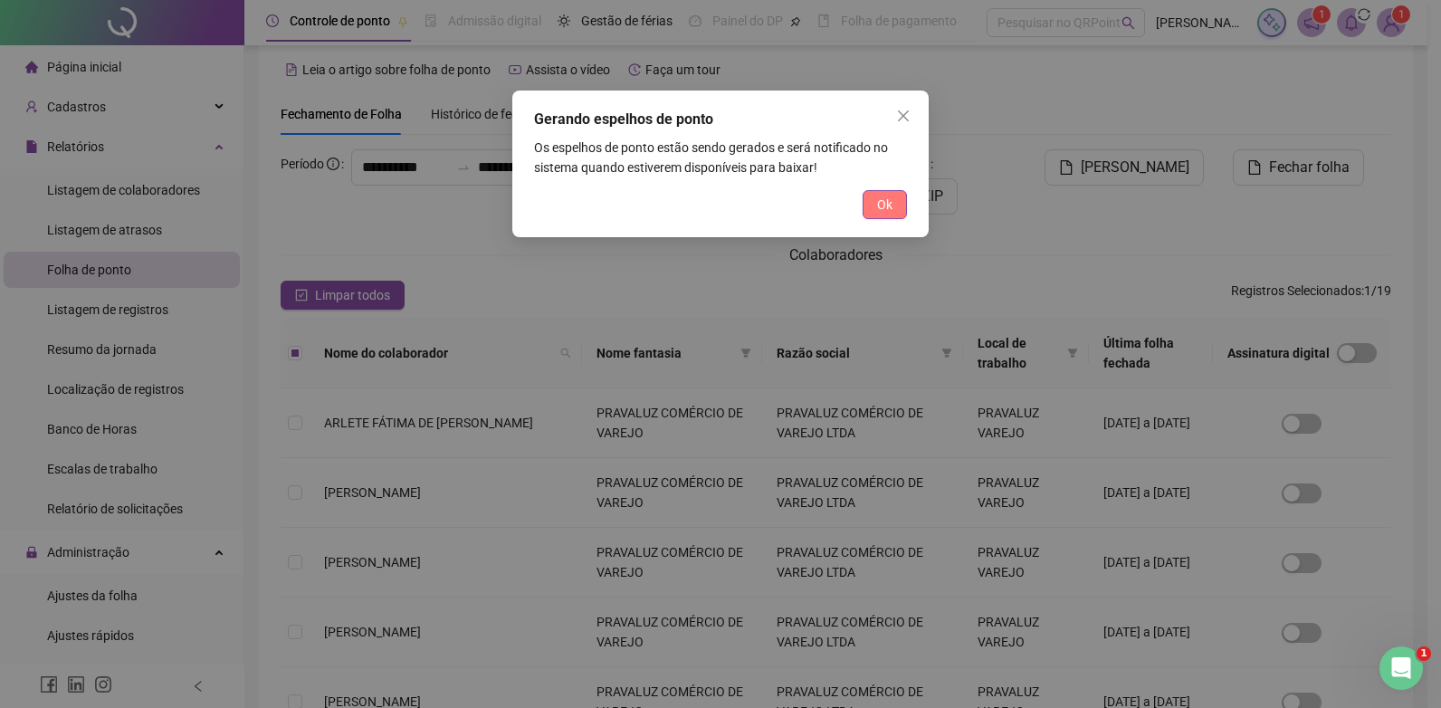
click at [888, 205] on span "Ok" at bounding box center [884, 205] width 15 height 20
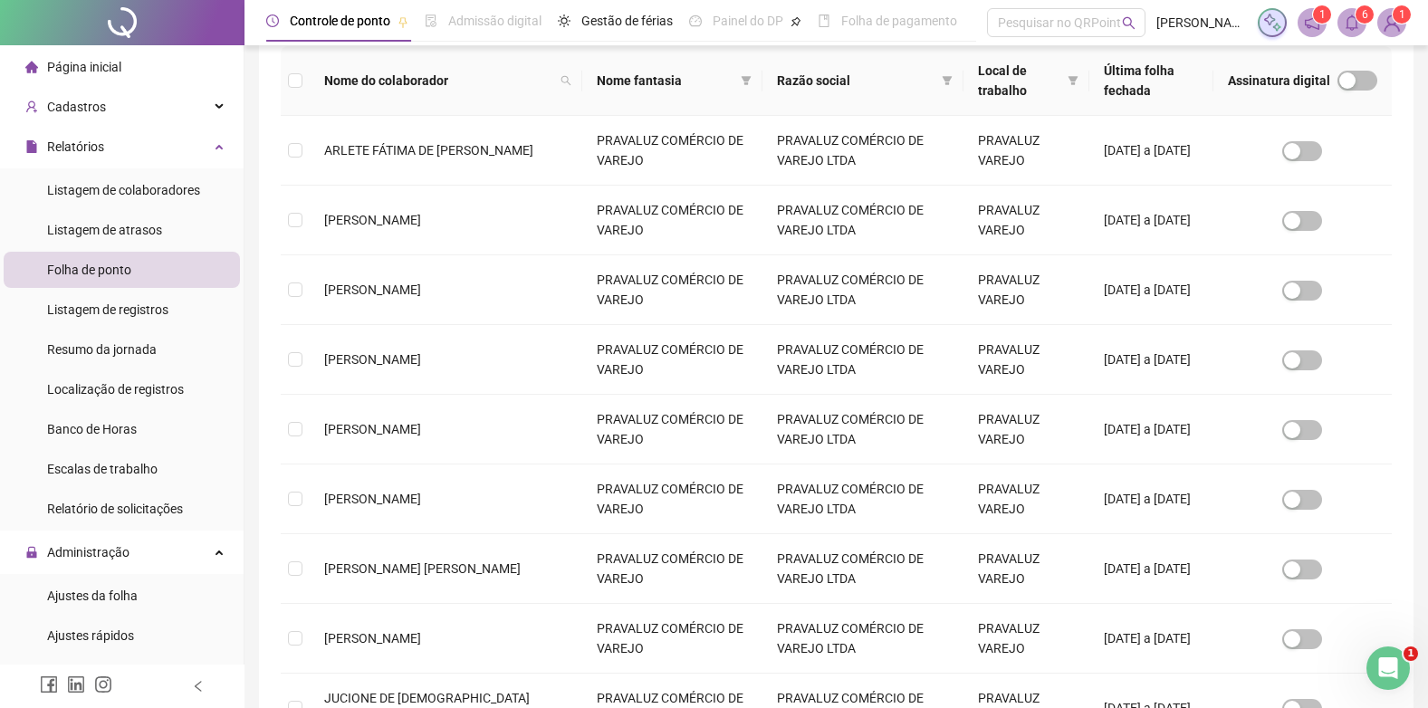
scroll to position [289, 0]
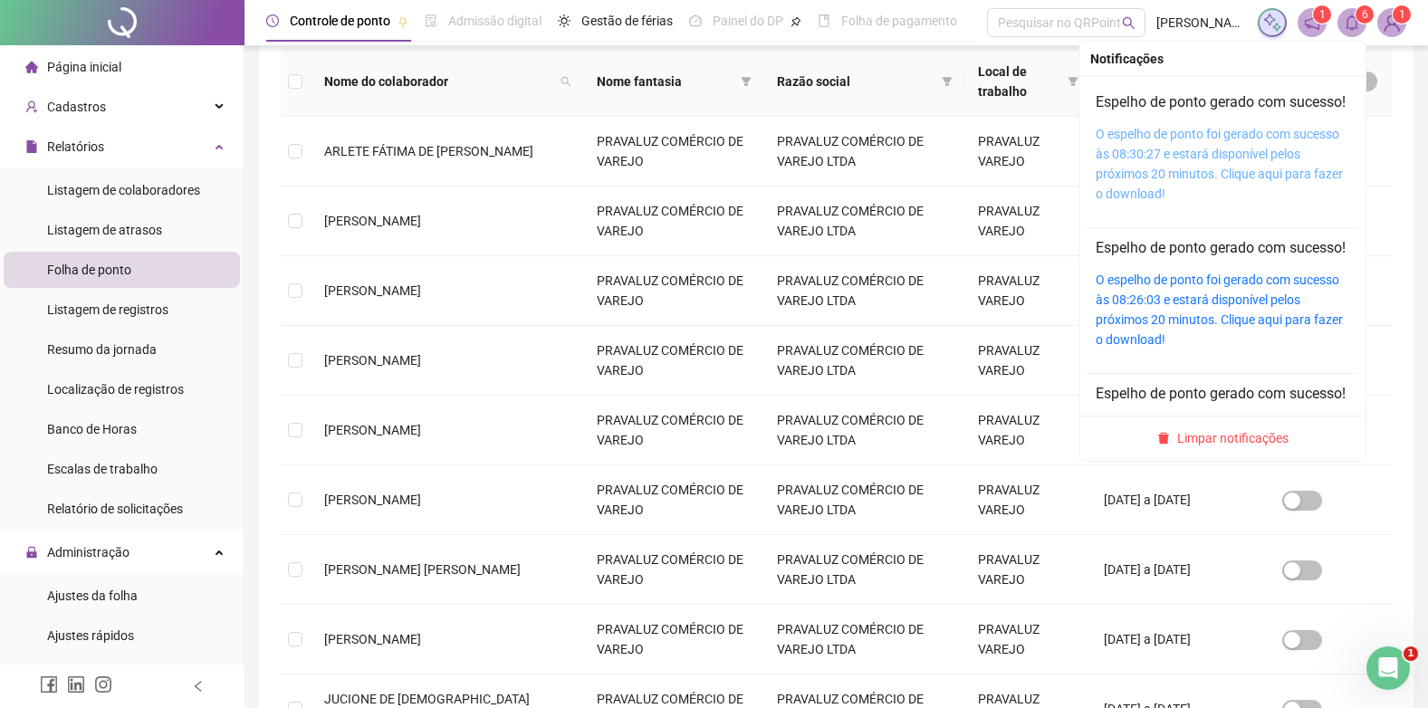
click at [1183, 149] on link "O espelho de ponto foi gerado com sucesso às 08:30:27 e estará disponível pelos…" at bounding box center [1219, 164] width 247 height 74
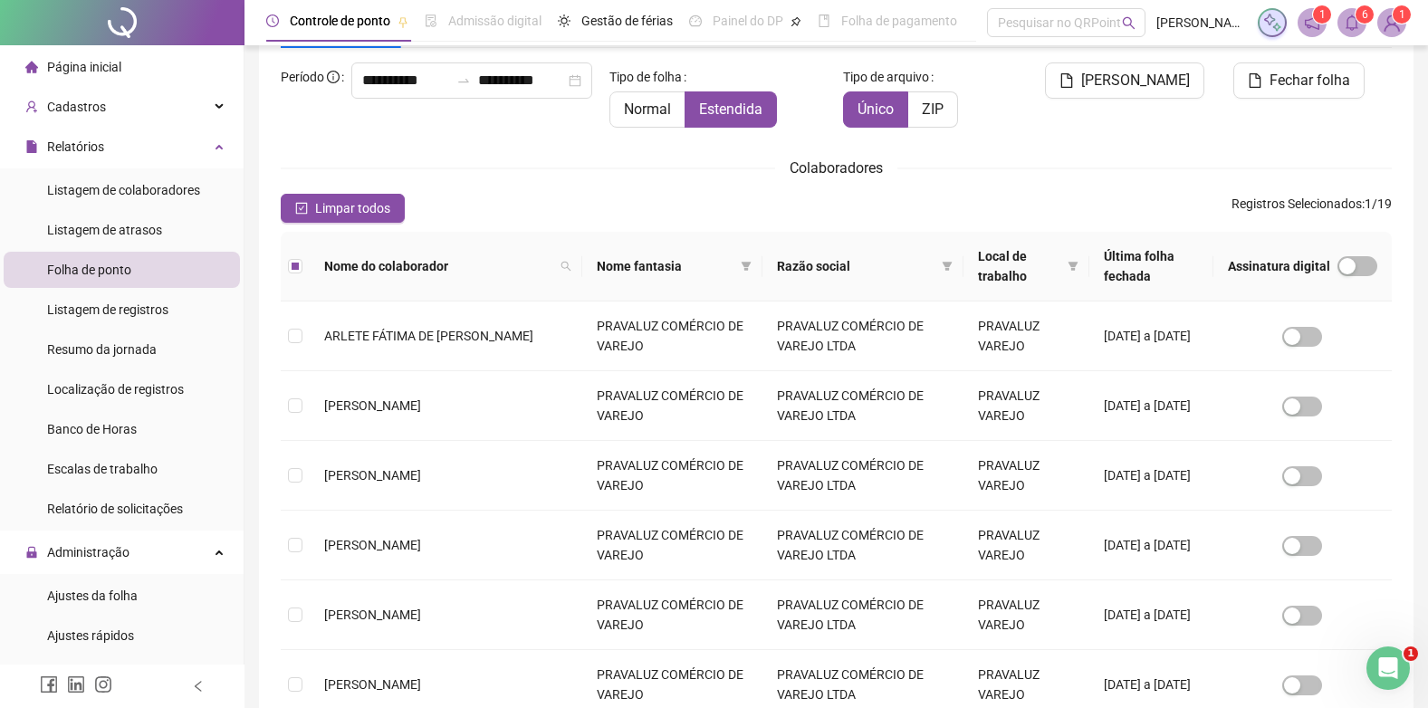
scroll to position [0, 0]
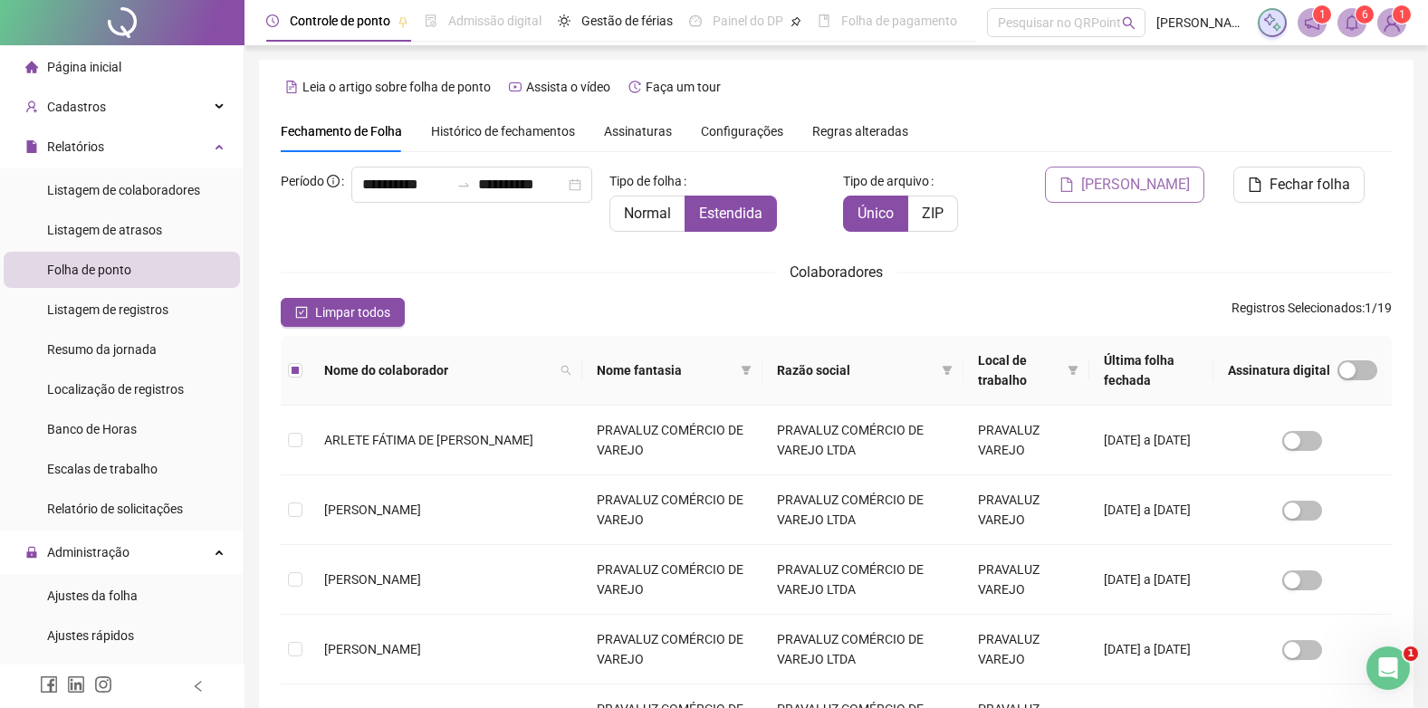
click at [1135, 184] on span "[PERSON_NAME]" at bounding box center [1135, 185] width 109 height 22
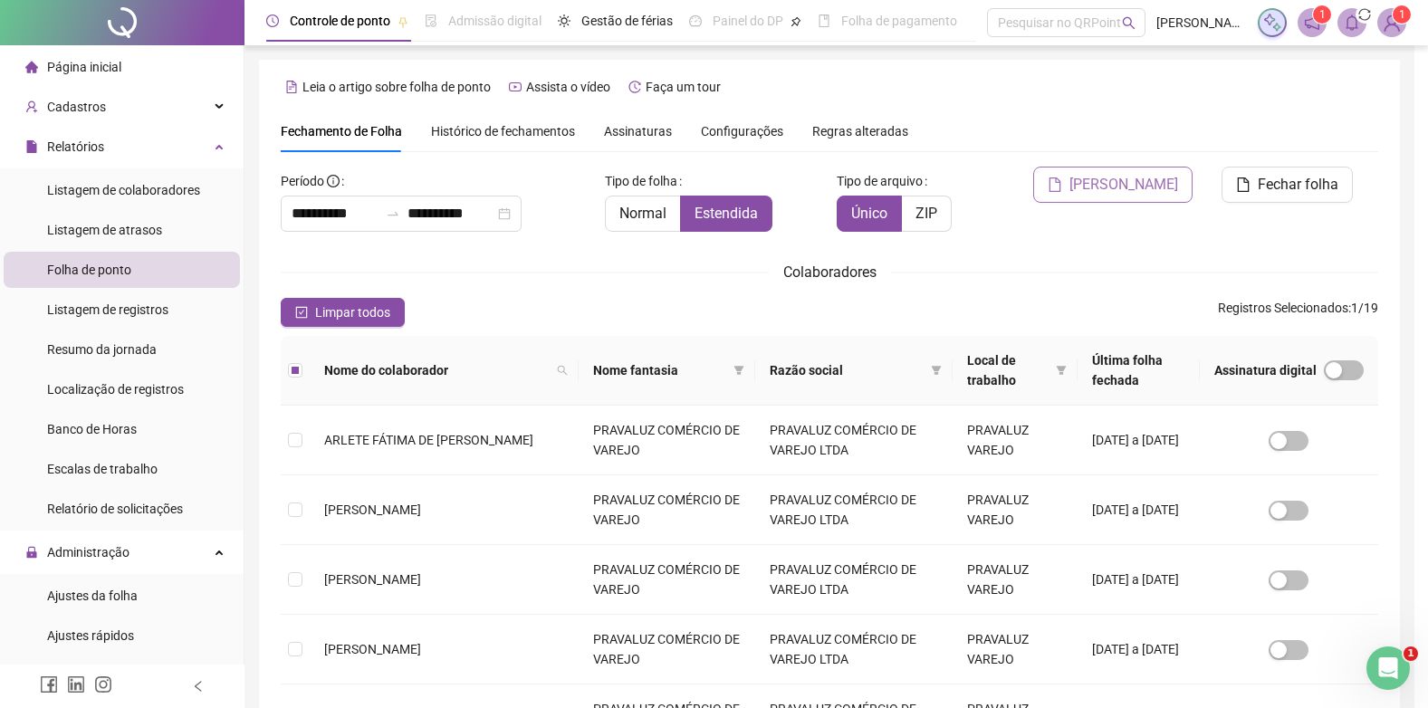
scroll to position [17, 0]
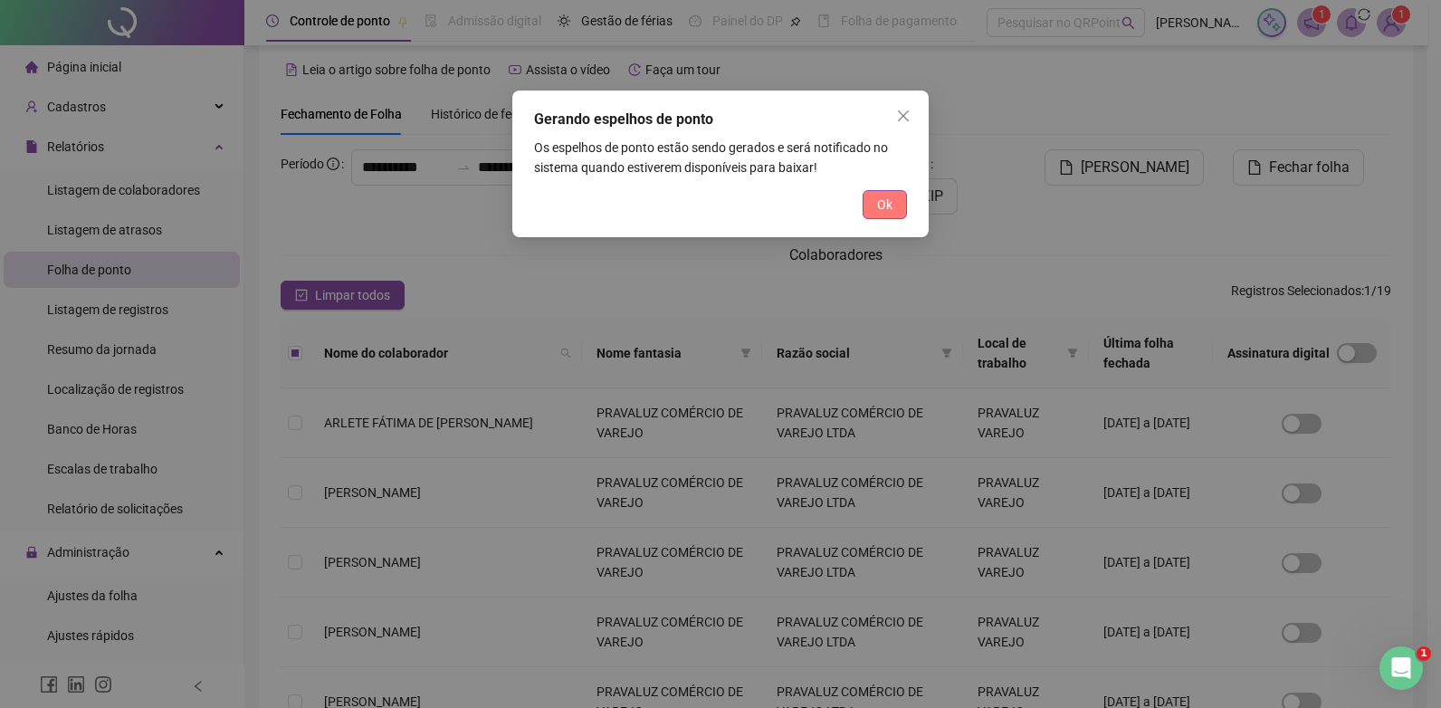
click at [884, 203] on span "Ok" at bounding box center [884, 205] width 15 height 20
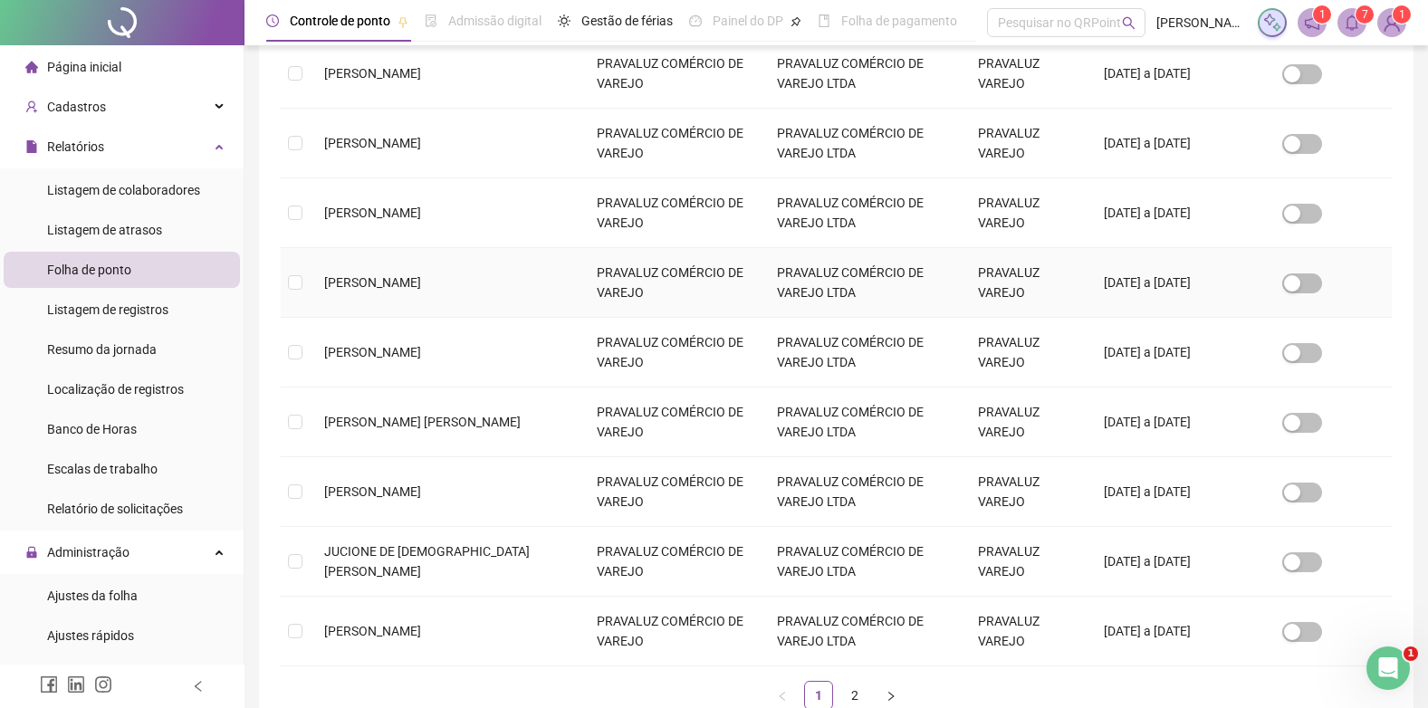
scroll to position [470, 0]
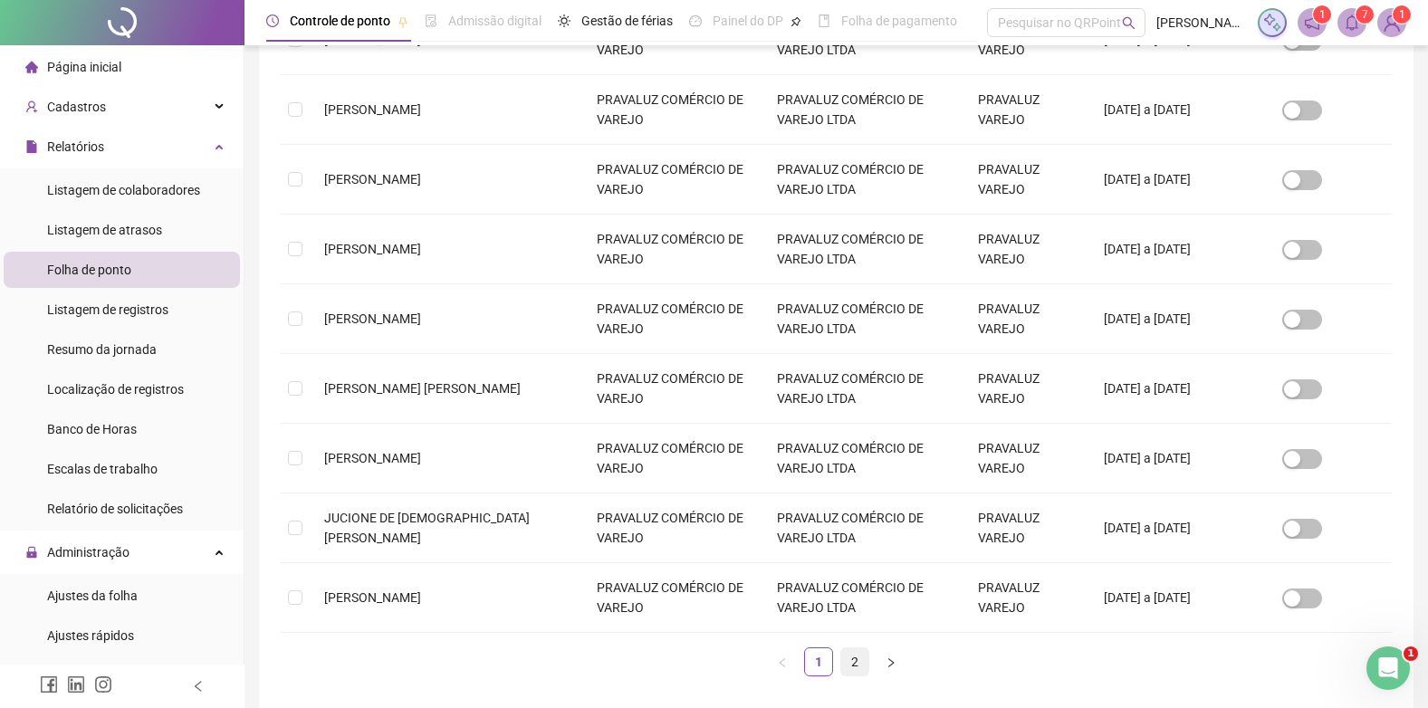
click at [855, 658] on link "2" at bounding box center [854, 661] width 27 height 27
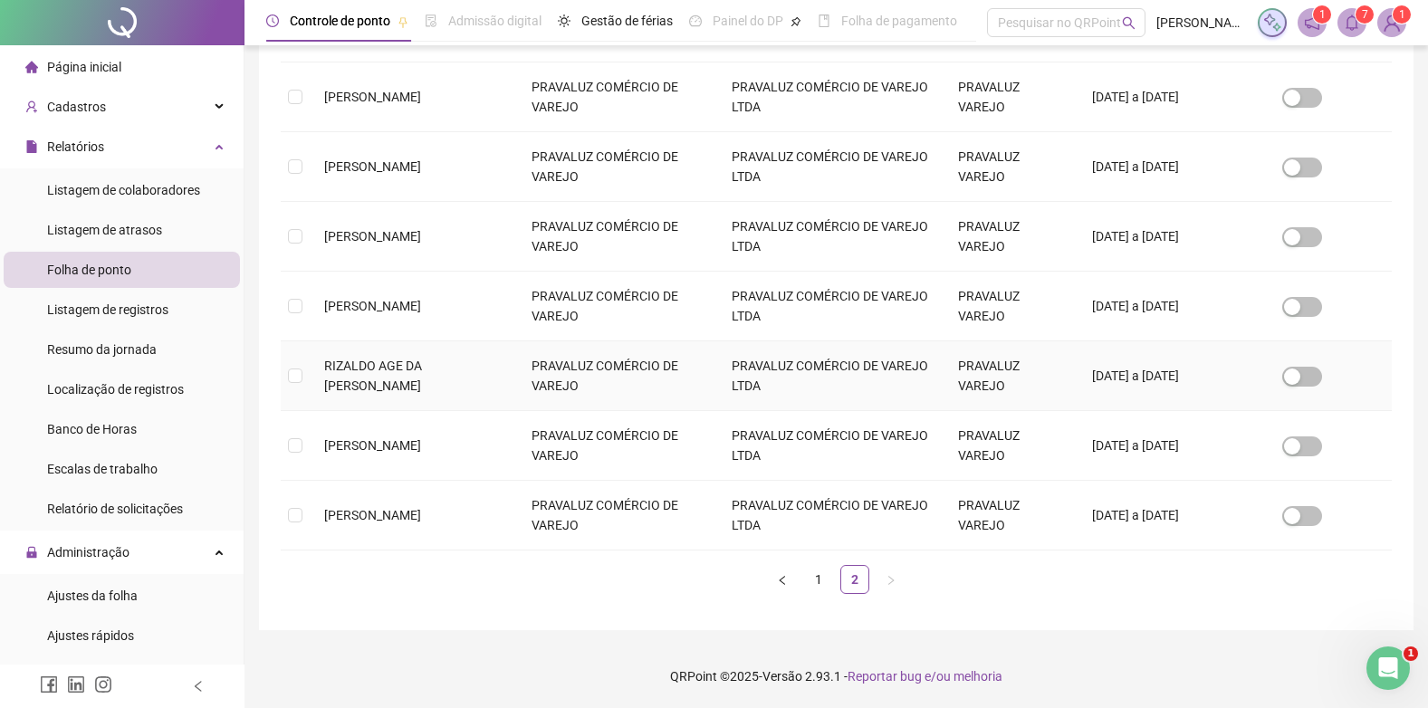
scroll to position [17, 0]
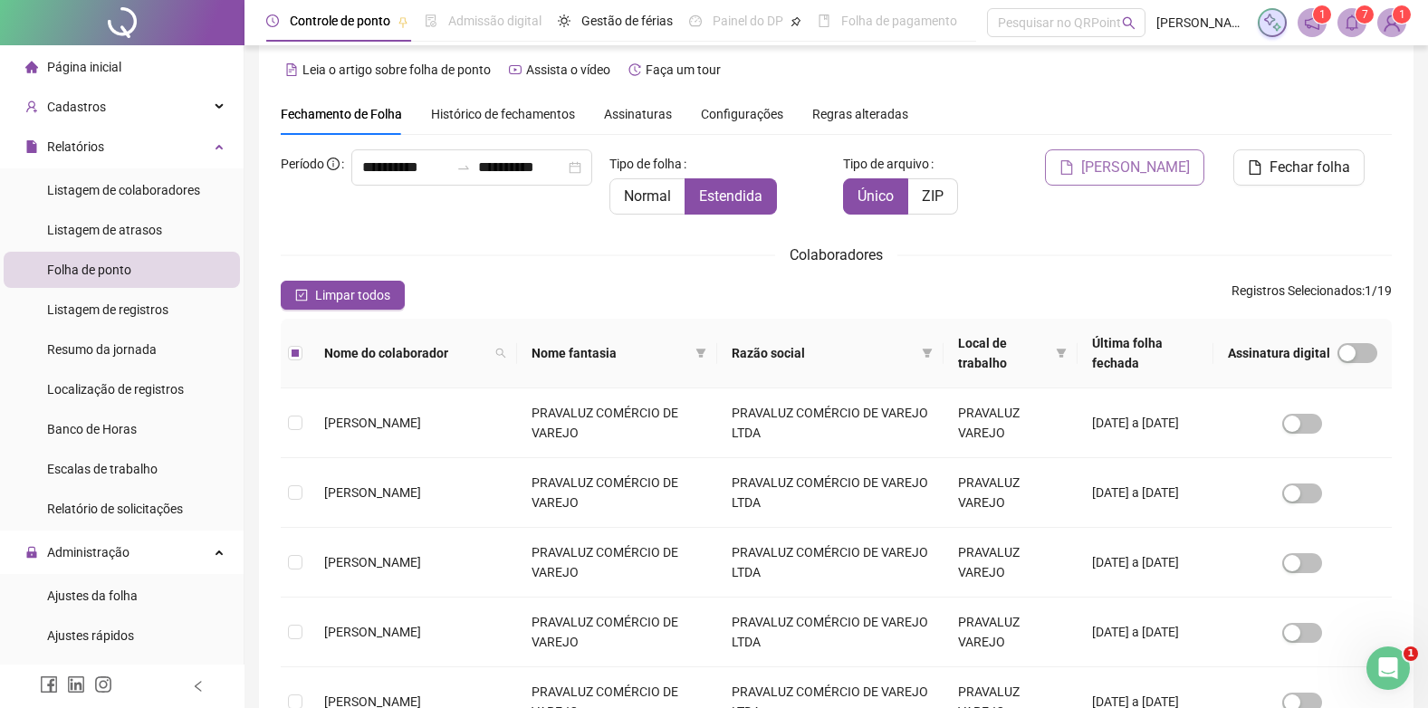
click at [1158, 162] on span "[PERSON_NAME]" at bounding box center [1135, 168] width 109 height 22
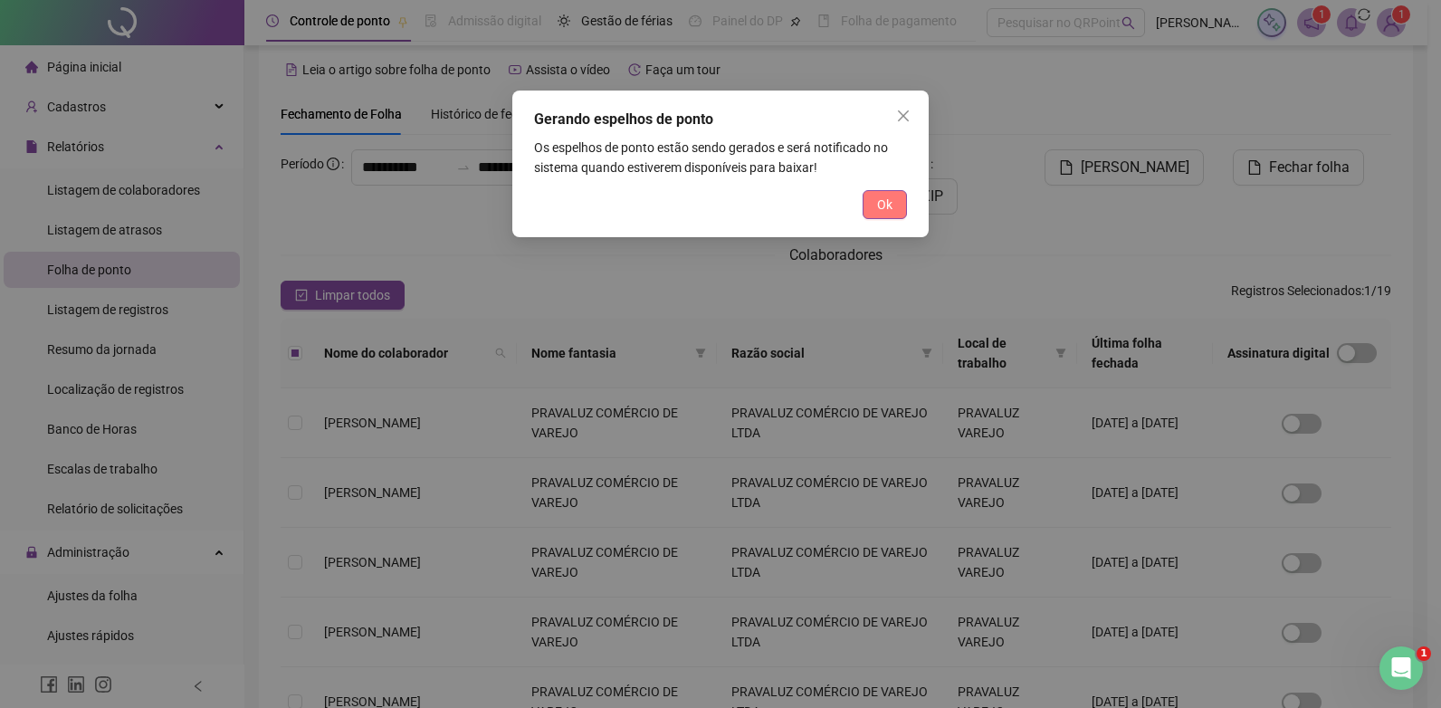
click at [895, 207] on button "Ok" at bounding box center [885, 204] width 44 height 29
